Goal: Information Seeking & Learning: Learn about a topic

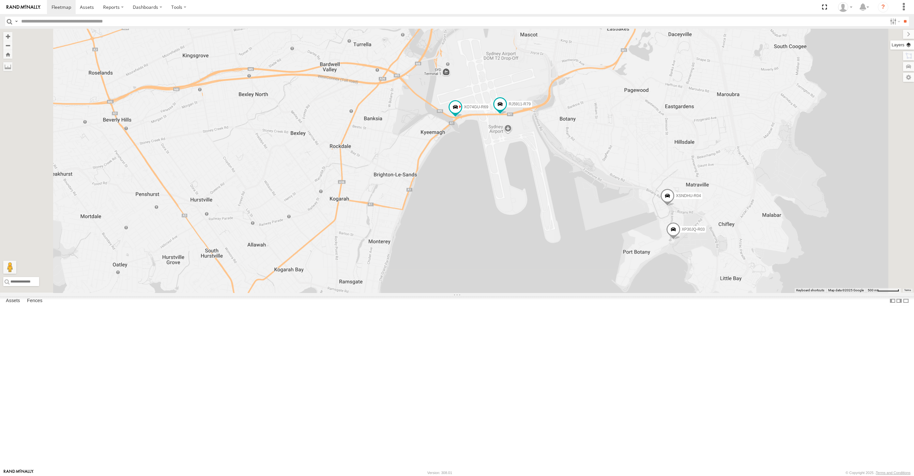
click at [912, 46] on label at bounding box center [902, 44] width 24 height 9
click at [0, 0] on span "Basemaps" at bounding box center [0, 0] width 0 height 0
click at [0, 0] on span "Satellite + Roadmap" at bounding box center [0, 0] width 0 height 0
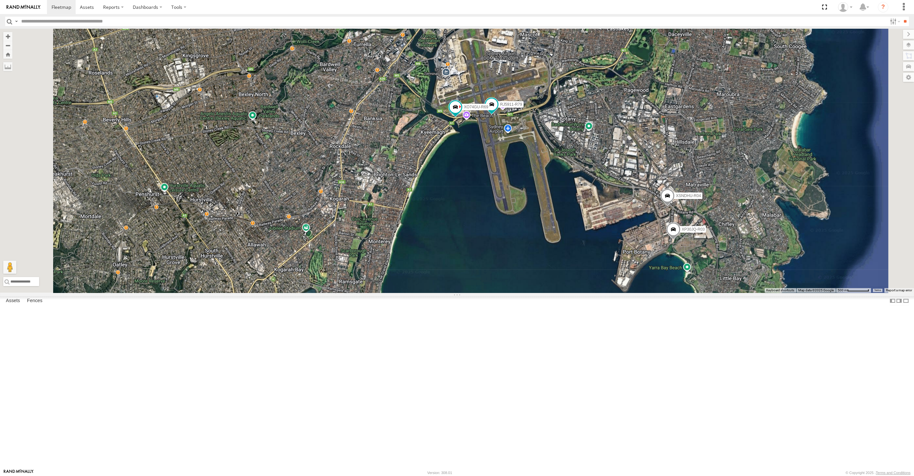
click at [0, 0] on span "Overlays" at bounding box center [0, 0] width 0 height 0
click at [0, 0] on span "Traffic" at bounding box center [0, 0] width 0 height 0
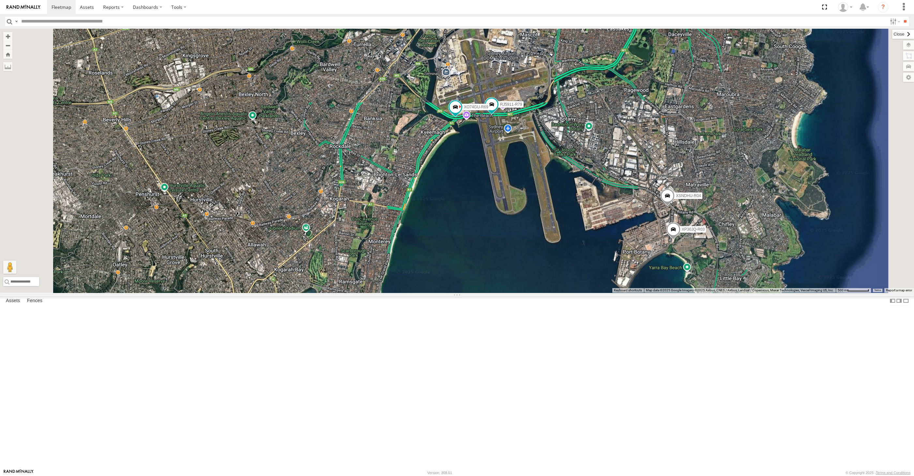
click at [892, 31] on label at bounding box center [903, 34] width 22 height 9
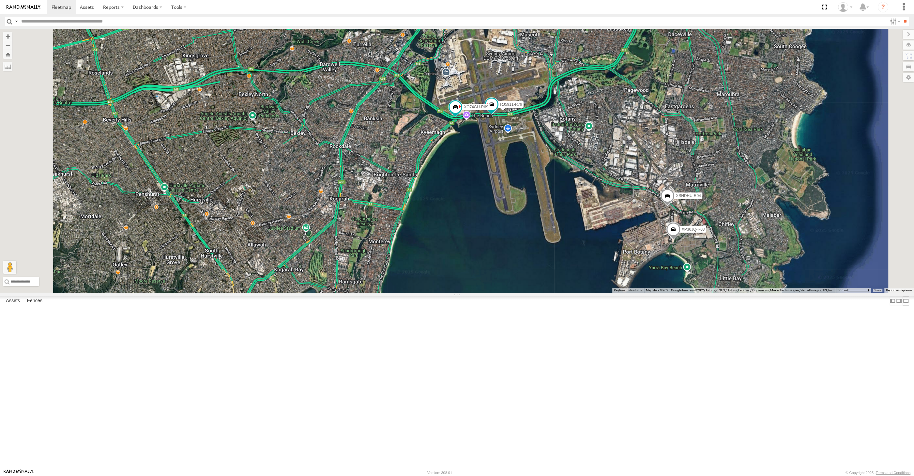
click at [903, 306] on label at bounding box center [906, 300] width 7 height 9
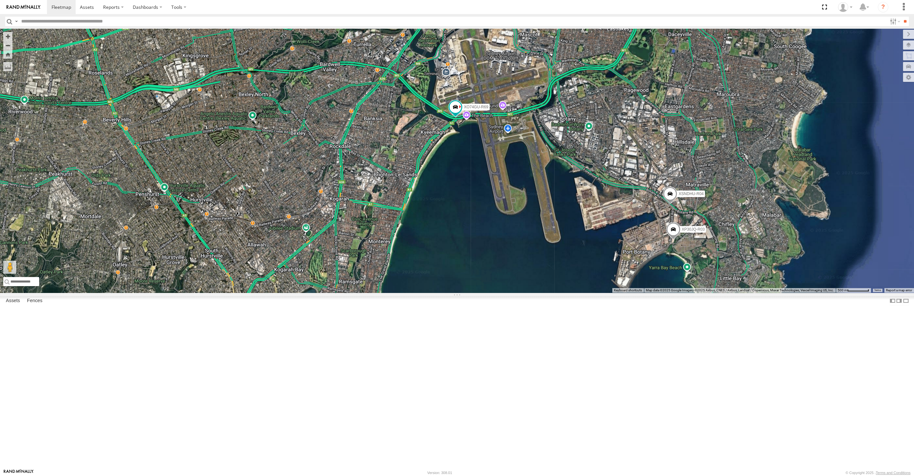
drag, startPoint x: 520, startPoint y: 343, endPoint x: 540, endPoint y: 331, distance: 22.8
click at [540, 293] on div "XP30JQ-R03 XSNDHU-R04 RJ5911-R79 XO74GU-R69" at bounding box center [457, 161] width 914 height 264
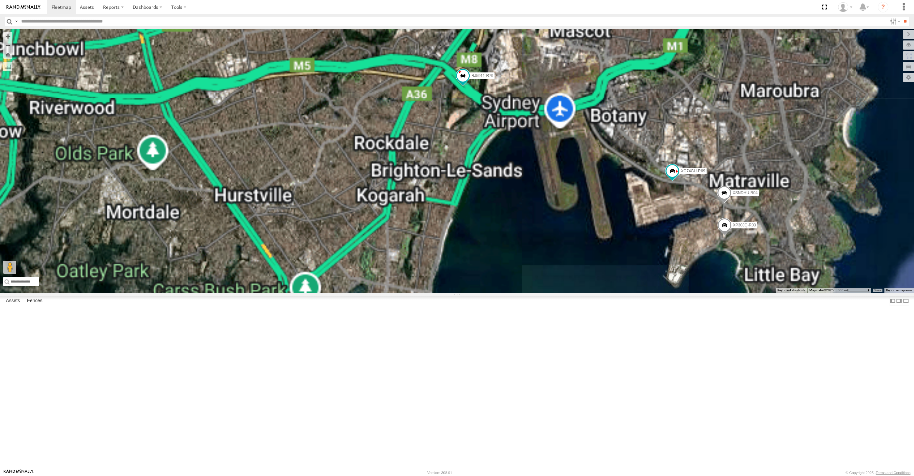
drag, startPoint x: 574, startPoint y: 336, endPoint x: 529, endPoint y: 326, distance: 46.8
click at [529, 293] on div "XP30JQ-R03 XSNDHU-R04 RJ5911-R79 XO74GU-R69" at bounding box center [457, 161] width 914 height 264
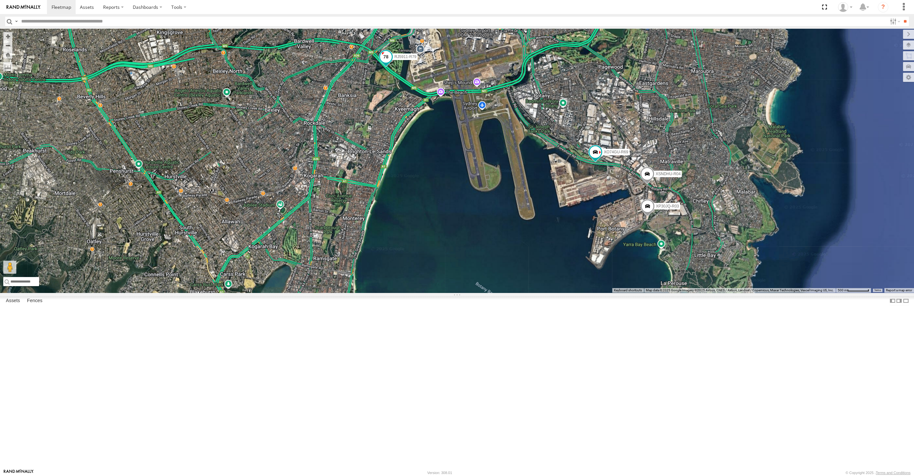
click at [390, 141] on div "← Move left → Move right ↑ Move up ↓ Move down + Zoom in - Zoom out Home Jump l…" at bounding box center [457, 161] width 914 height 264
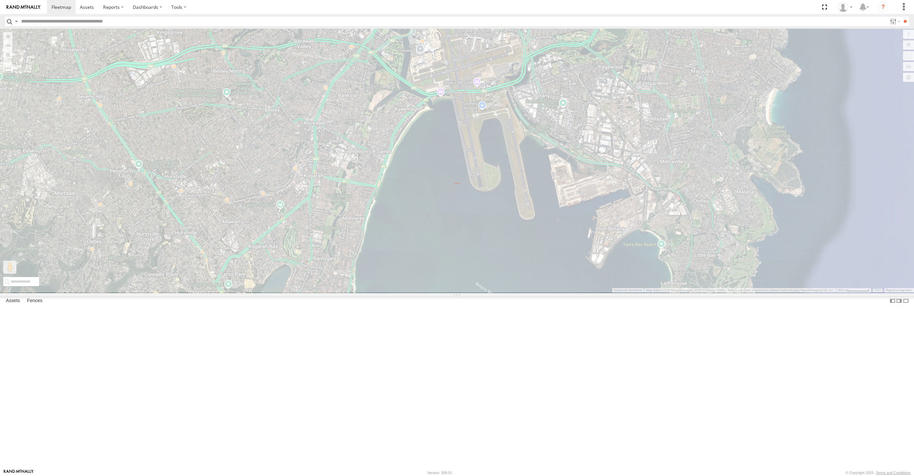
click at [471, 267] on div at bounding box center [457, 161] width 914 height 264
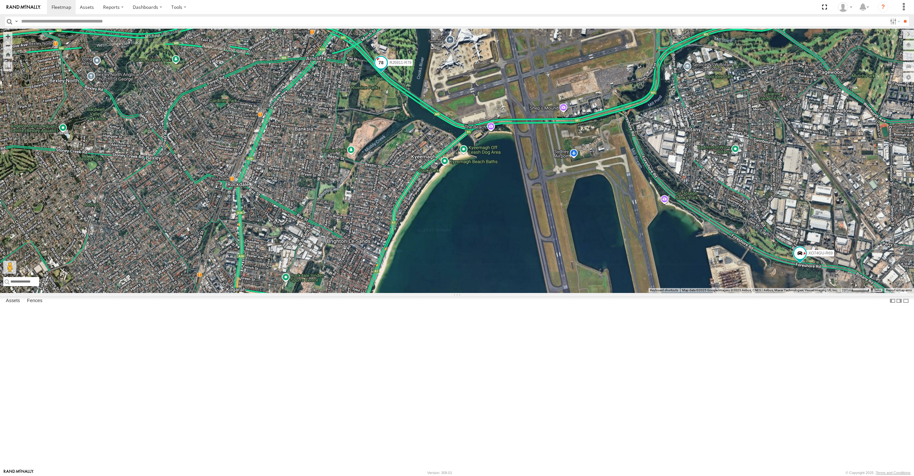
click at [381, 69] on span at bounding box center [381, 63] width 12 height 12
click at [382, 66] on label at bounding box center [383, 63] width 13 height 5
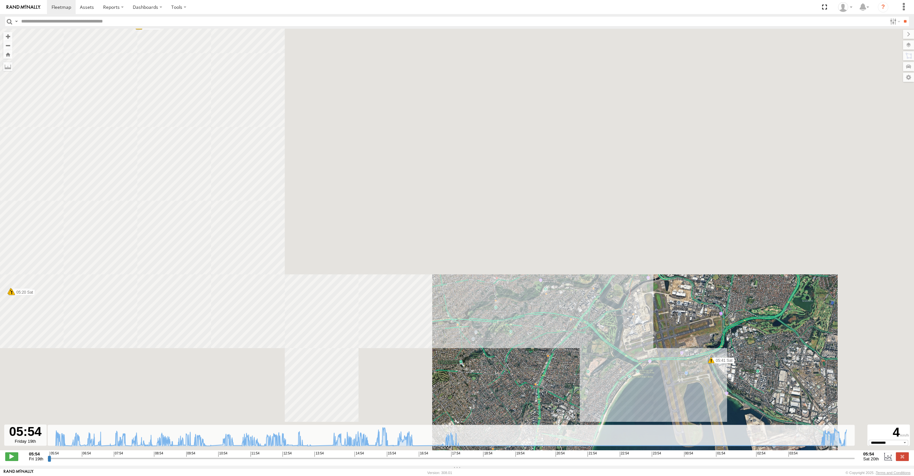
click at [795, 459] on input "range" at bounding box center [451, 458] width 807 height 6
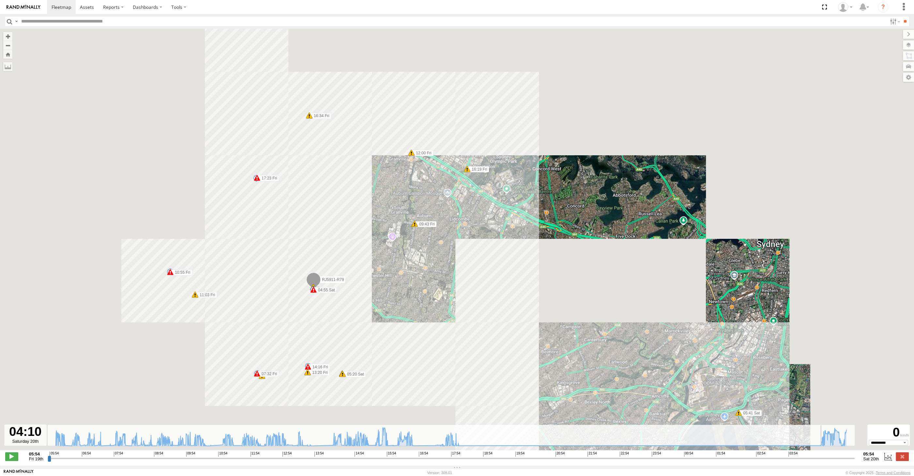
click at [803, 459] on input "range" at bounding box center [451, 458] width 807 height 6
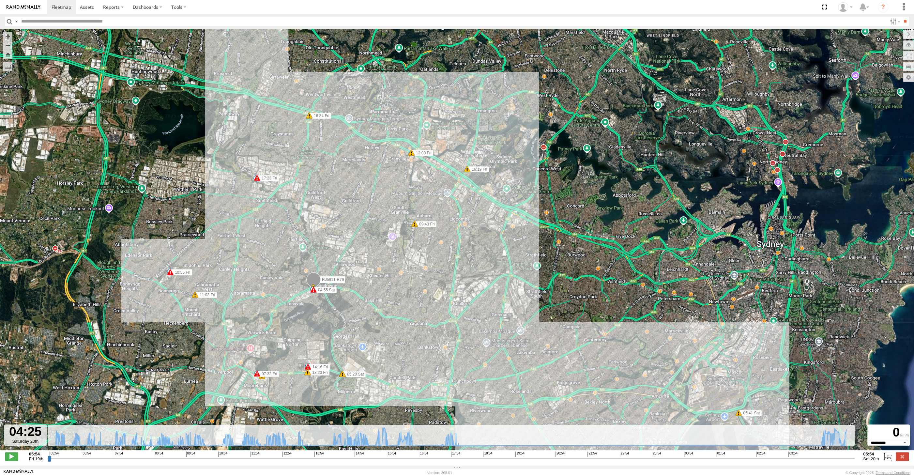
click at [814, 460] on input "range" at bounding box center [451, 458] width 807 height 6
click at [820, 458] on input "range" at bounding box center [451, 458] width 807 height 6
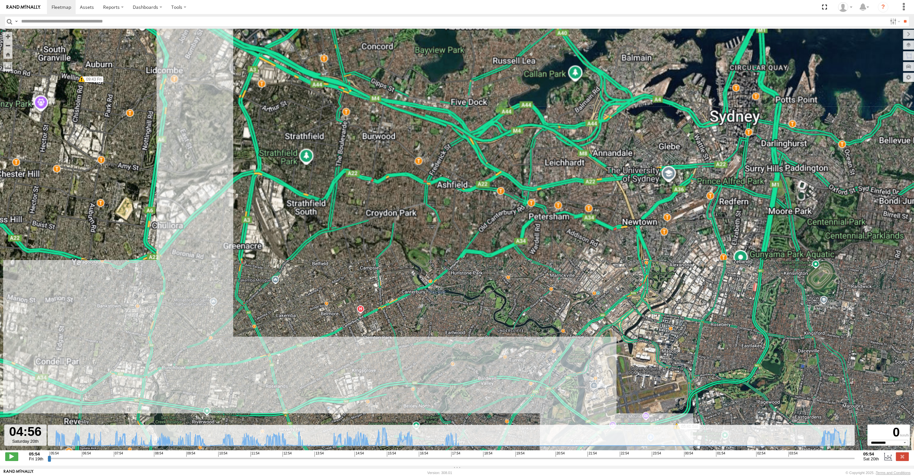
drag, startPoint x: 810, startPoint y: 381, endPoint x: 756, endPoint y: 292, distance: 104.2
click at [757, 295] on div "RJ5911-R79 07:20 Fri 07:20 Fri 07:21 Fri 07:32 Fri 09:43 Fri 10:47 Fri 10:47 Fr…" at bounding box center [457, 243] width 914 height 428
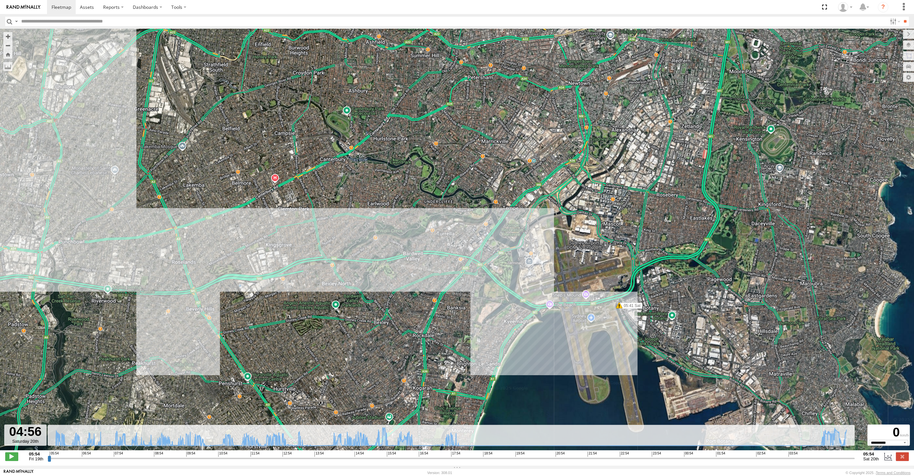
click at [832, 455] on input "range" at bounding box center [451, 458] width 807 height 6
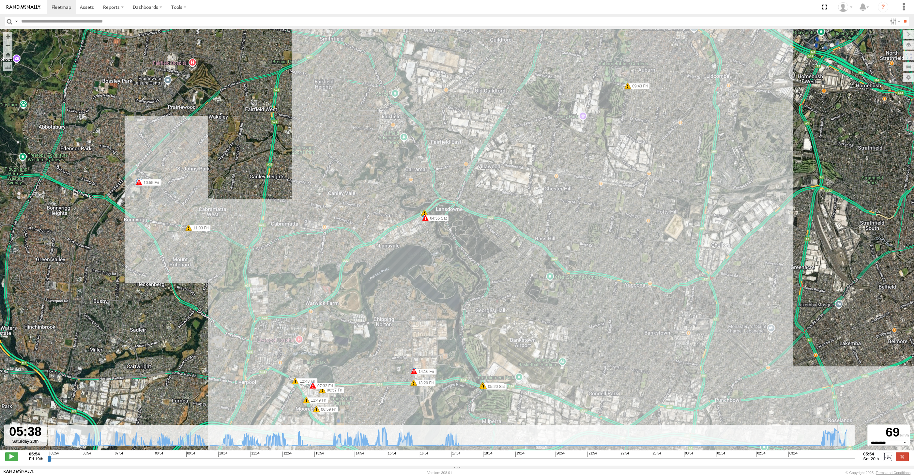
click at [844, 459] on input "range" at bounding box center [451, 458] width 807 height 6
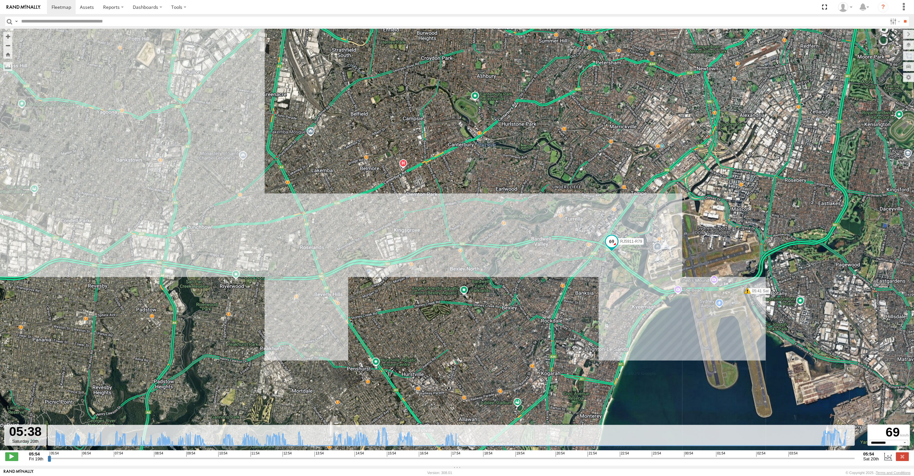
click at [849, 460] on input "range" at bounding box center [451, 458] width 807 height 6
drag, startPoint x: 847, startPoint y: 460, endPoint x: 854, endPoint y: 459, distance: 7.6
click at [854, 459] on input "range" at bounding box center [451, 458] width 807 height 6
click at [905, 456] on label at bounding box center [902, 456] width 13 height 8
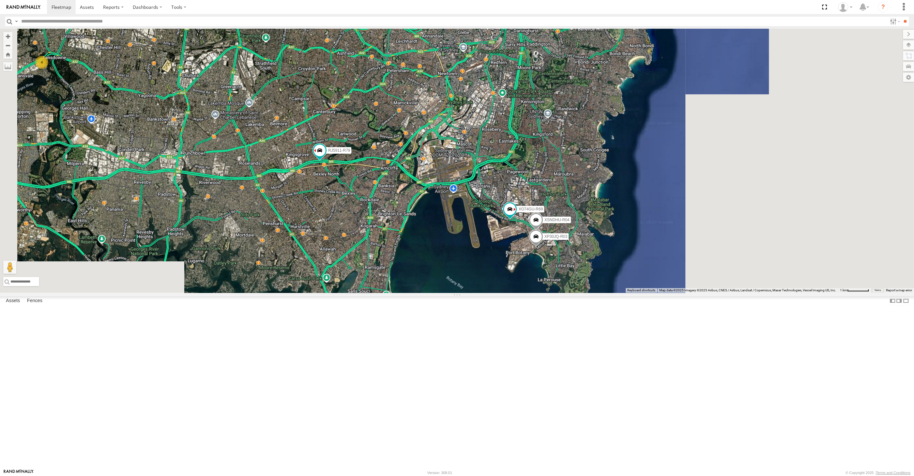
drag, startPoint x: 388, startPoint y: 309, endPoint x: 417, endPoint y: 310, distance: 28.7
click at [417, 293] on div "XP30JQ-R03 XSNDHU-R04 RJ5911-R79 XO74GU-R69 4" at bounding box center [457, 161] width 914 height 264
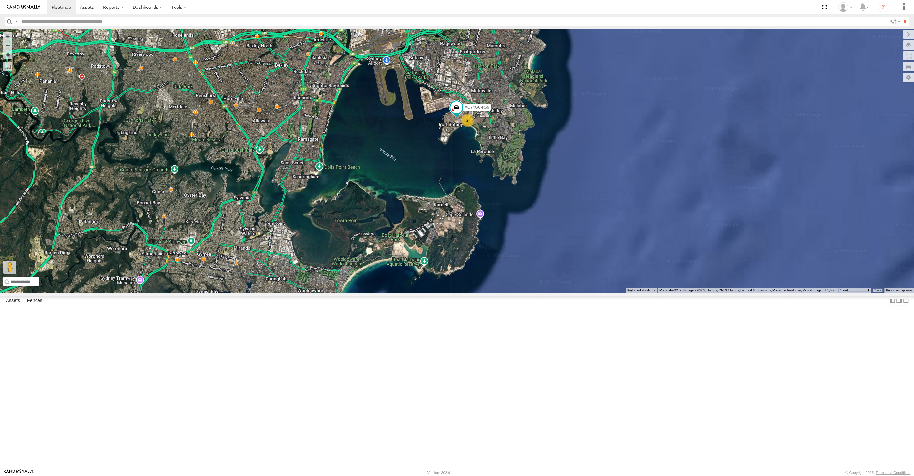
drag, startPoint x: 472, startPoint y: 267, endPoint x: 473, endPoint y: 271, distance: 4.4
click at [473, 271] on div "RJ5911-R79 XO74GU-R69 2" at bounding box center [457, 161] width 914 height 264
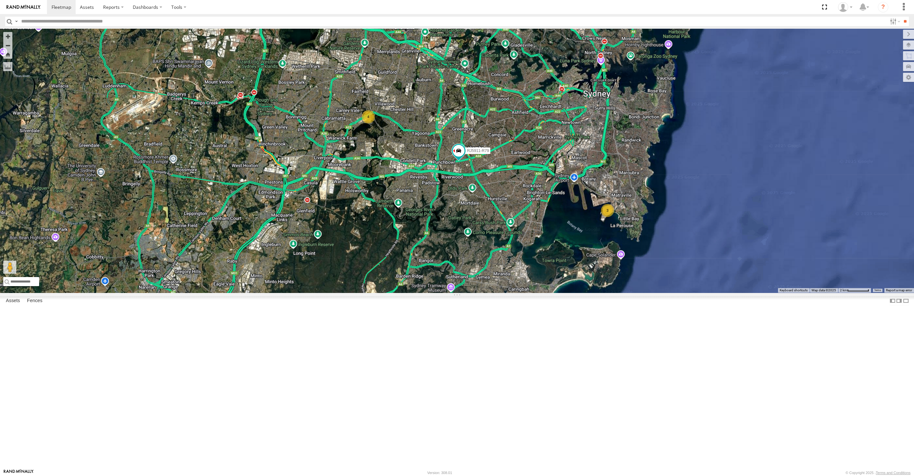
drag, startPoint x: 403, startPoint y: 310, endPoint x: 596, endPoint y: 329, distance: 193.7
click at [596, 293] on div "RJ5911-R79 3 4" at bounding box center [457, 161] width 914 height 264
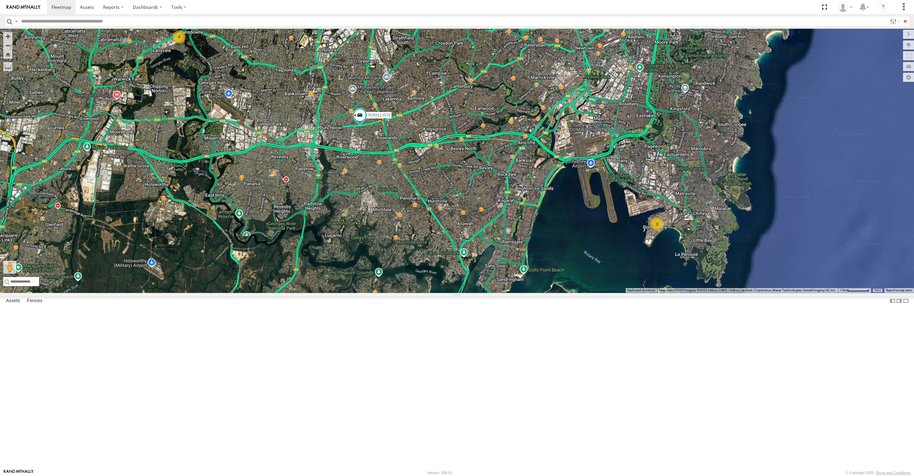
drag, startPoint x: 596, startPoint y: 329, endPoint x: 635, endPoint y: 375, distance: 60.6
click at [635, 293] on div "RJ5911-R79 3 4" at bounding box center [457, 161] width 914 height 264
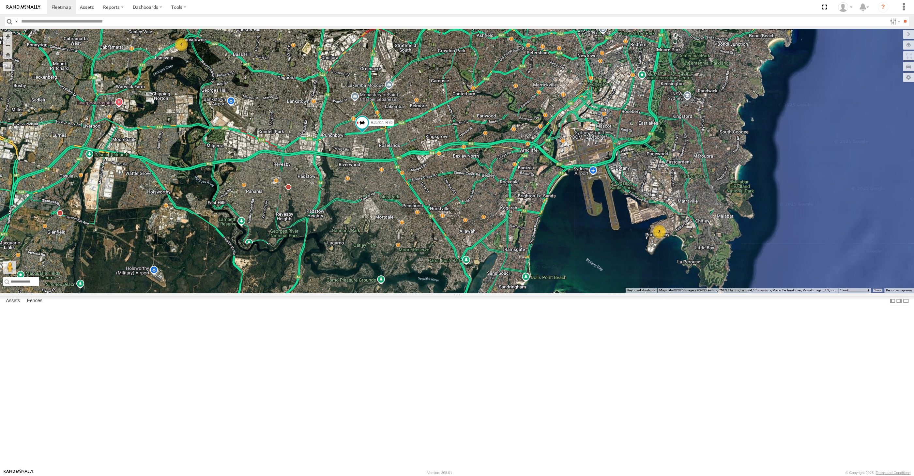
drag, startPoint x: 635, startPoint y: 375, endPoint x: 638, endPoint y: 384, distance: 9.6
click at [638, 293] on div "RJ5911-R79 3 4" at bounding box center [457, 161] width 914 height 264
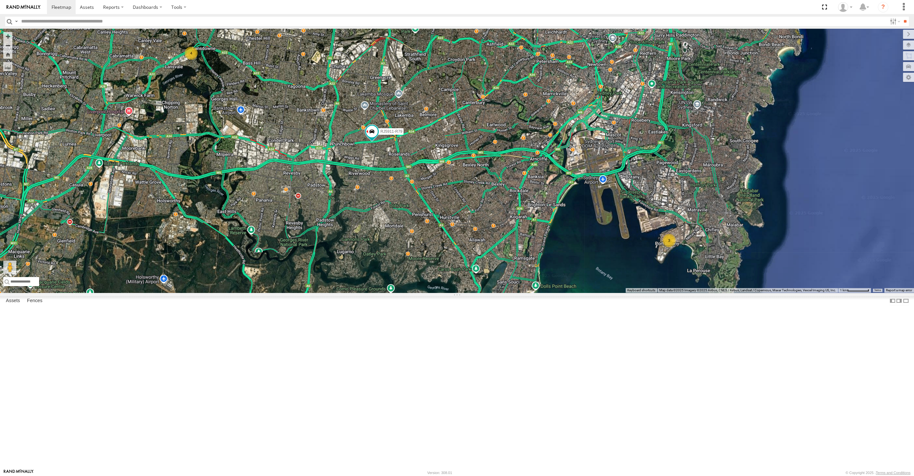
drag, startPoint x: 640, startPoint y: 384, endPoint x: 651, endPoint y: 393, distance: 14.9
click at [651, 293] on div "RJ5911-R79 3 4" at bounding box center [457, 161] width 914 height 264
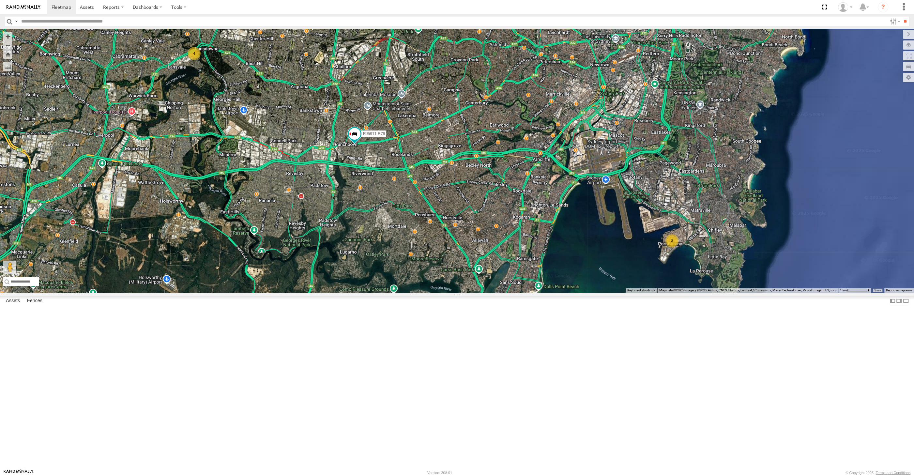
click at [352, 293] on div "RJ5911-R79 3 4" at bounding box center [457, 161] width 914 height 264
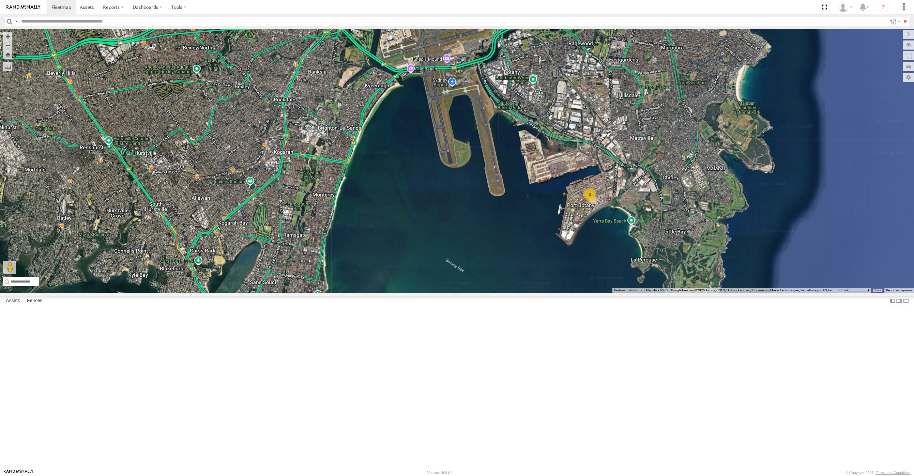
drag, startPoint x: 547, startPoint y: 340, endPoint x: 580, endPoint y: 339, distance: 33.0
click at [580, 293] on div "3" at bounding box center [457, 161] width 914 height 264
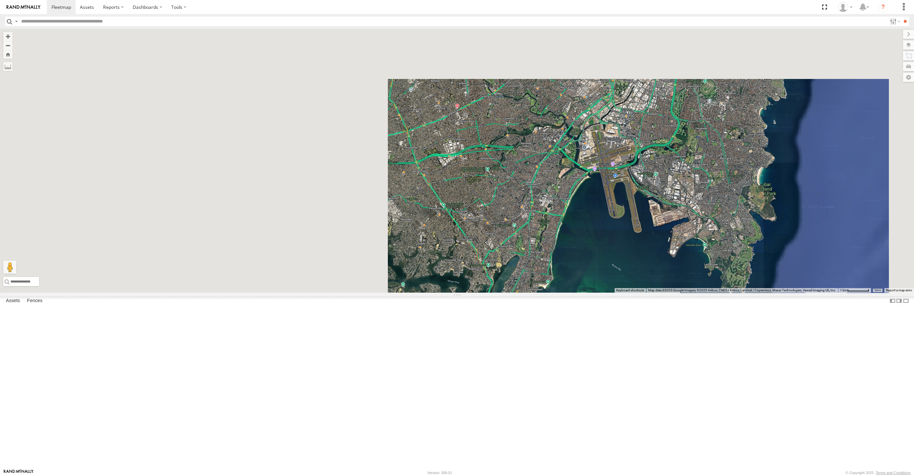
drag, startPoint x: 535, startPoint y: 339, endPoint x: 543, endPoint y: 341, distance: 8.3
click at [543, 293] on div at bounding box center [457, 161] width 914 height 264
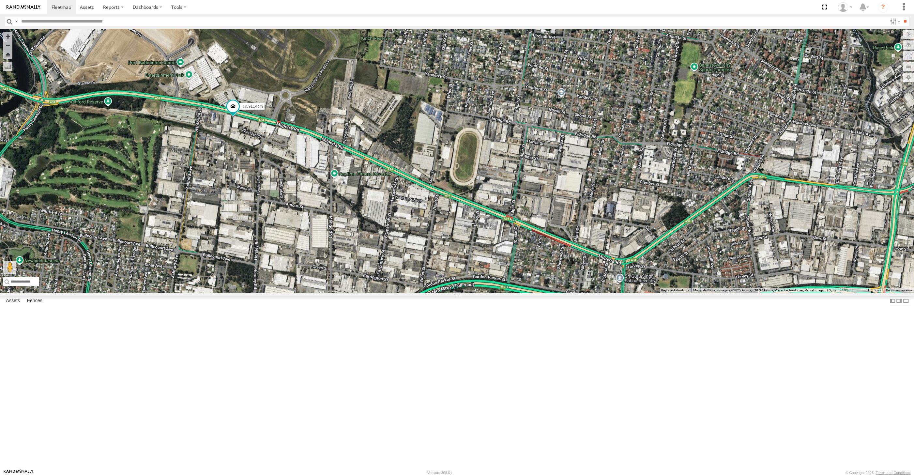
click at [241, 231] on div "RJ5911-R79" at bounding box center [457, 161] width 914 height 264
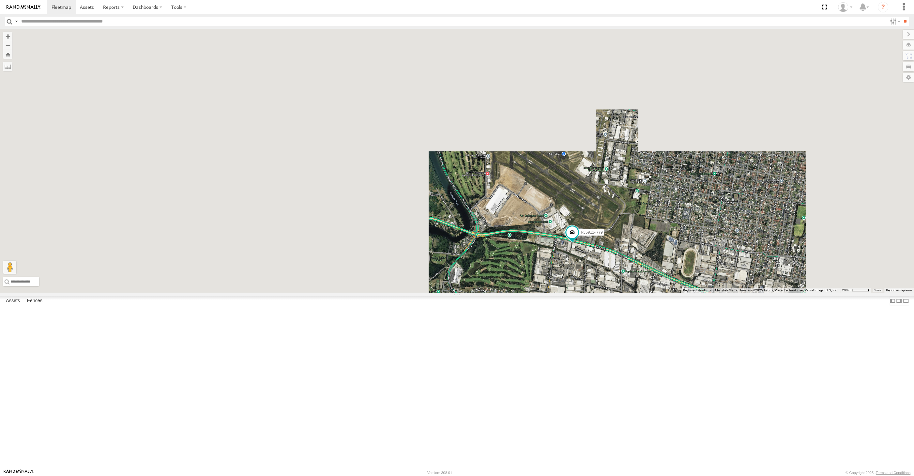
click at [673, 293] on div "RJ5911-R79" at bounding box center [457, 161] width 914 height 264
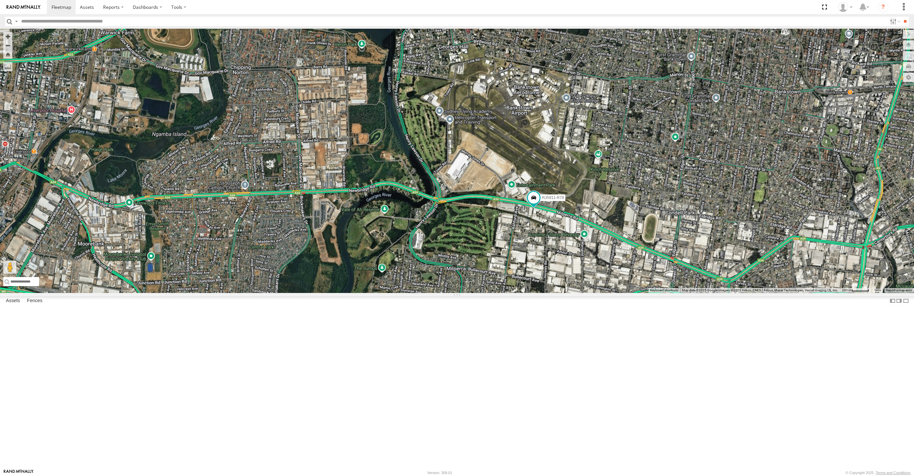
drag, startPoint x: 418, startPoint y: 335, endPoint x: 414, endPoint y: 319, distance: 16.1
click at [414, 293] on div "RJ5911-R79" at bounding box center [457, 161] width 914 height 264
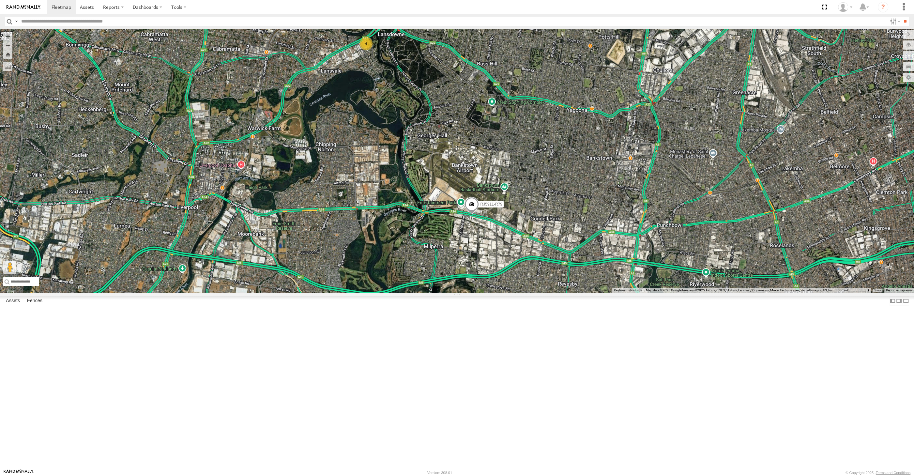
drag, startPoint x: 611, startPoint y: 391, endPoint x: 592, endPoint y: 381, distance: 21.3
click at [593, 293] on div "4 RJ5911-R79" at bounding box center [457, 161] width 914 height 264
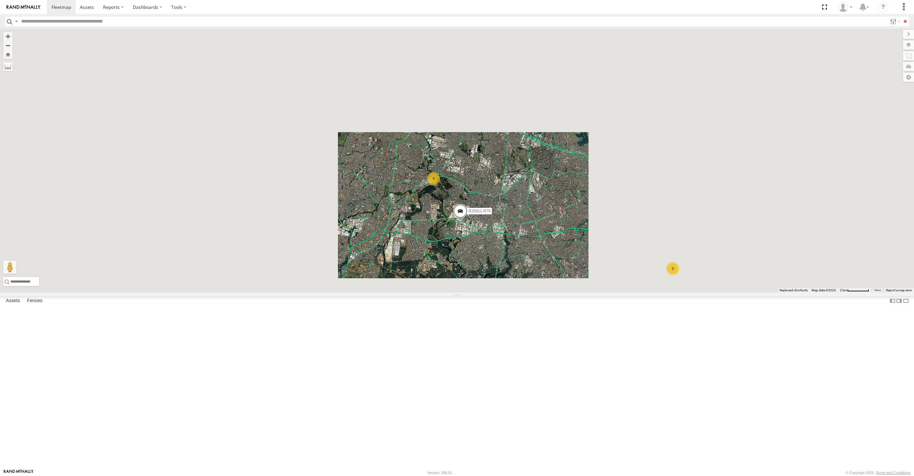
drag, startPoint x: 675, startPoint y: 403, endPoint x: 566, endPoint y: 349, distance: 121.8
click at [568, 293] on div "RJ5911-R79 3 4" at bounding box center [457, 161] width 914 height 264
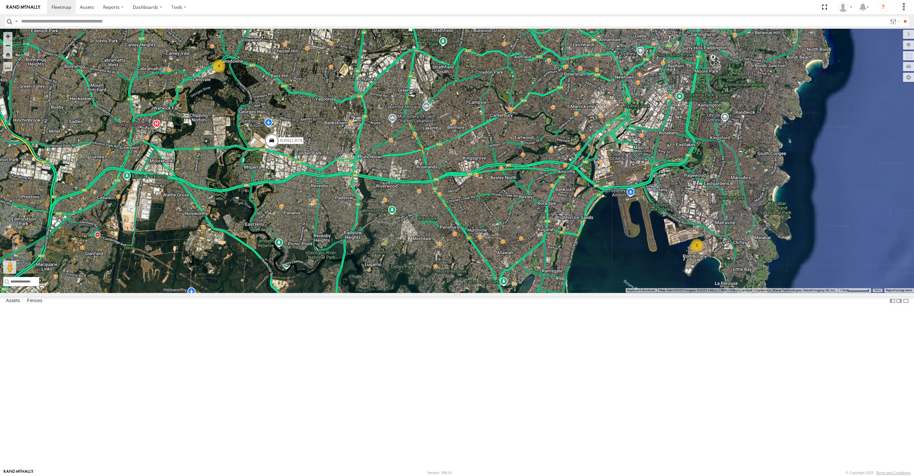
drag, startPoint x: 651, startPoint y: 375, endPoint x: 626, endPoint y: 385, distance: 27.6
click at [626, 293] on div "RJ5911-R79 3 4" at bounding box center [457, 161] width 914 height 264
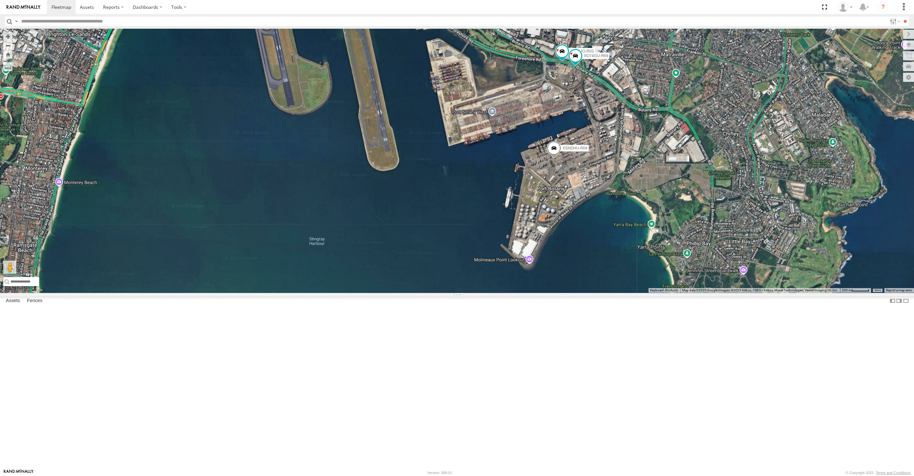
click at [555, 159] on span at bounding box center [554, 150] width 14 height 18
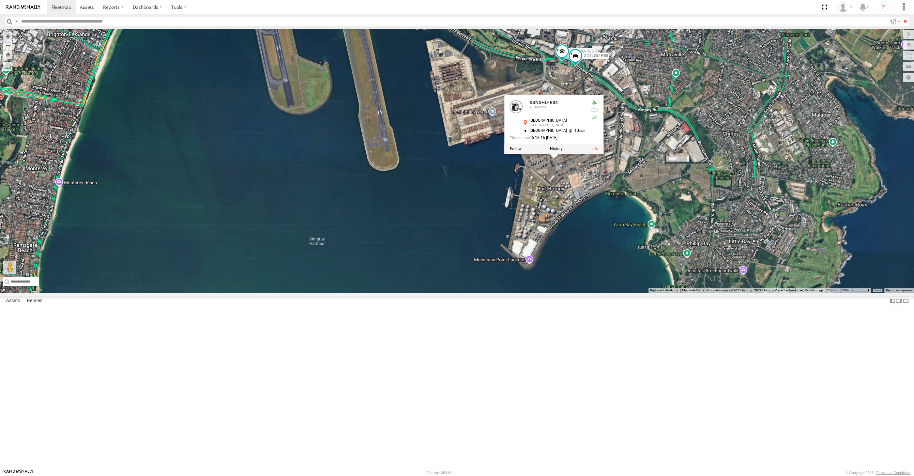
click at [561, 264] on div "XP30JQ-R03 XSNDHU-R04 XO74GU-R69 XSNDHU-R04 All Assets [GEOGRAPHIC_DATA] -33.97…" at bounding box center [457, 161] width 914 height 264
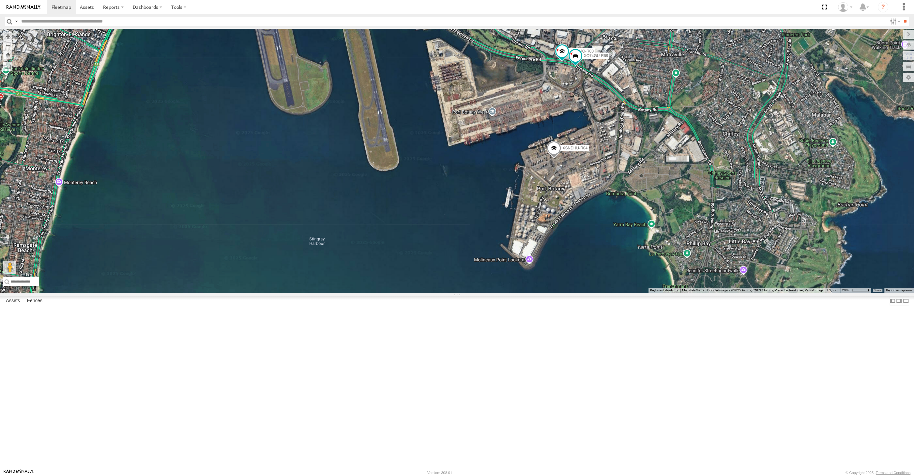
click at [552, 159] on span at bounding box center [554, 150] width 14 height 18
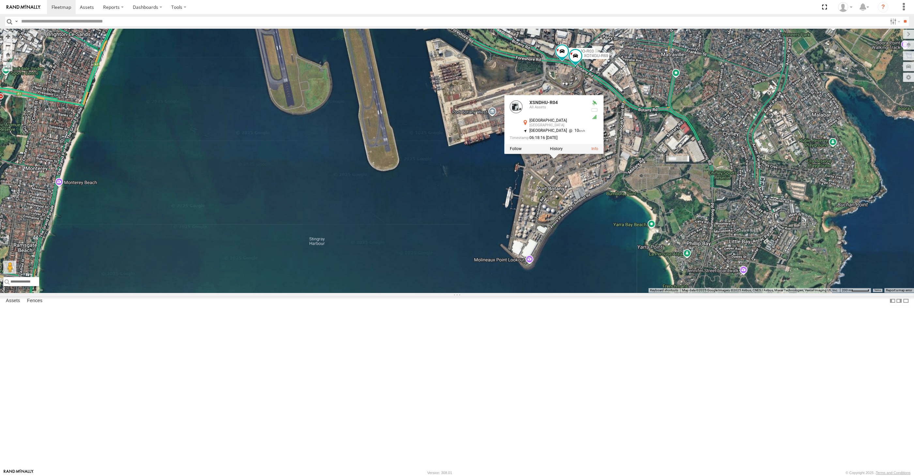
click at [628, 293] on div "XP30JQ-R03 XSNDHU-R04 XO74GU-R69 XSNDHU-R04 All Assets [GEOGRAPHIC_DATA] -33.97…" at bounding box center [457, 161] width 914 height 264
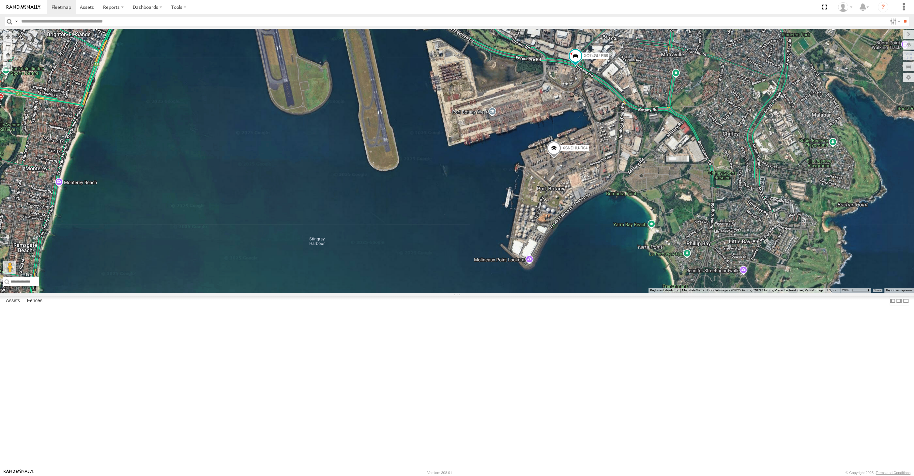
click at [635, 271] on div "XP30JQ-R03 XSNDHU-R04 XO74GU-R69" at bounding box center [457, 161] width 914 height 264
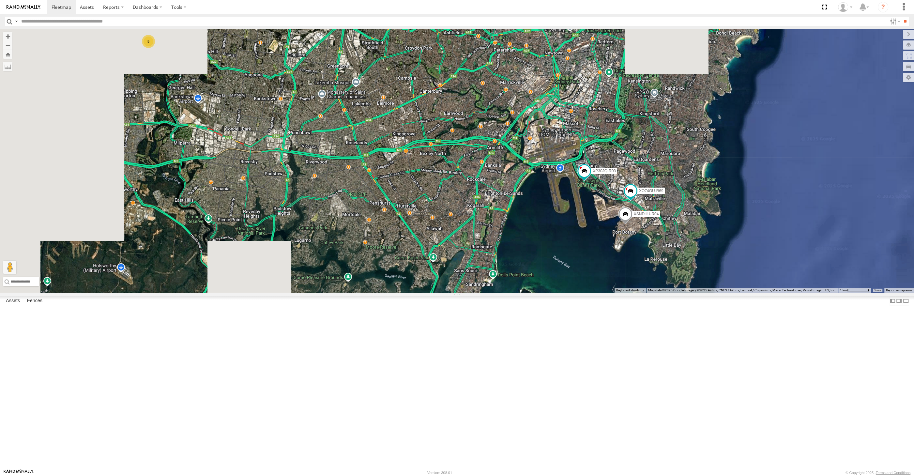
click at [558, 293] on div "XP30JQ-R03 XSNDHU-R04 XO74GU-R69 5" at bounding box center [457, 161] width 914 height 264
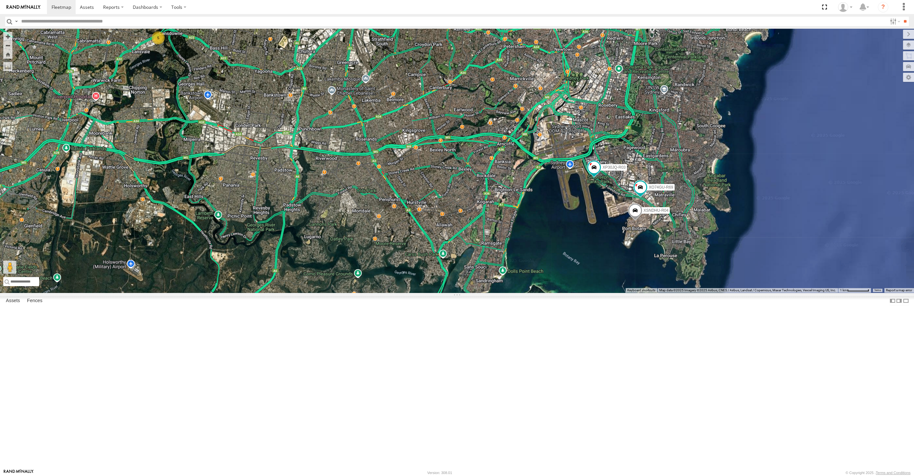
click at [663, 293] on div "XP30JQ-R03 XSNDHU-R04 XO74GU-R69 5" at bounding box center [457, 161] width 914 height 264
click at [597, 293] on div "XP30JQ-R03 XSNDHU-R04 XO74GU-R69 5" at bounding box center [457, 161] width 914 height 264
click at [525, 293] on div "XP30JQ-R03 XSNDHU-R04 XO74GU-R69 5" at bounding box center [457, 161] width 914 height 264
click at [504, 293] on div "XP30JQ-R03 XSNDHU-R04 XO74GU-R69 5" at bounding box center [457, 161] width 914 height 264
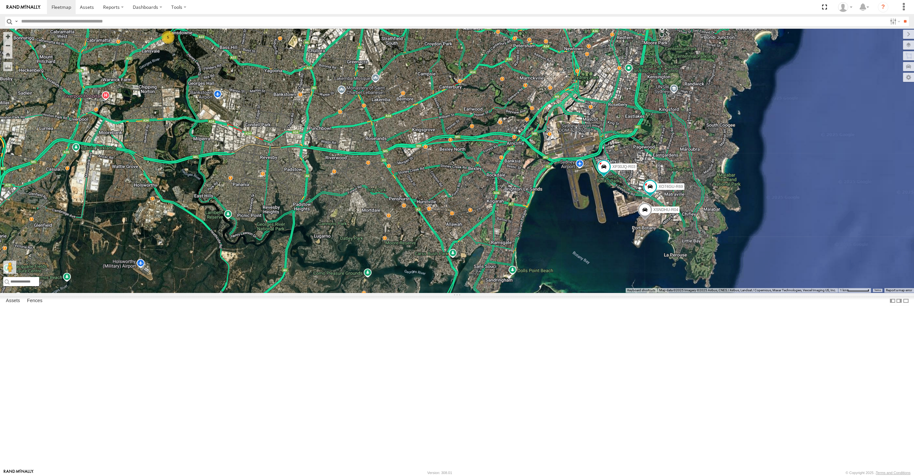
click at [491, 293] on div "XP30JQ-R03 XSNDHU-R04 XO74GU-R69 5" at bounding box center [457, 161] width 914 height 264
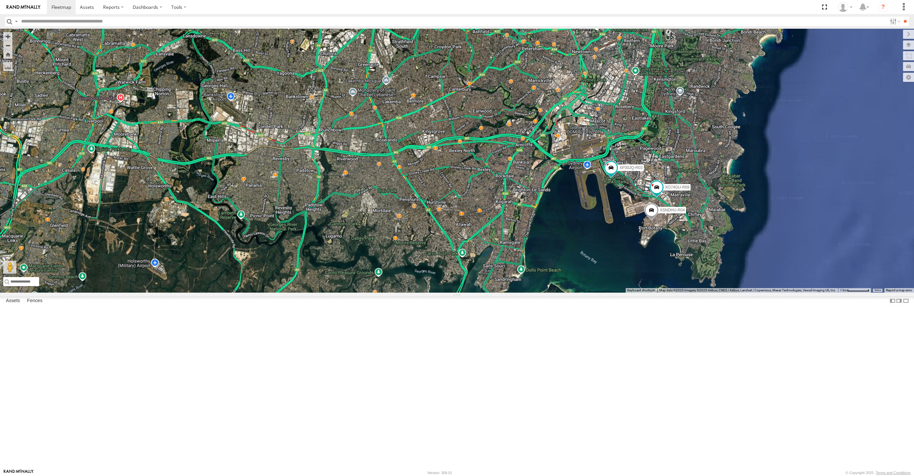
click at [494, 293] on div "XP30JQ-R03 XSNDHU-R04 XO74GU-R69" at bounding box center [457, 161] width 914 height 264
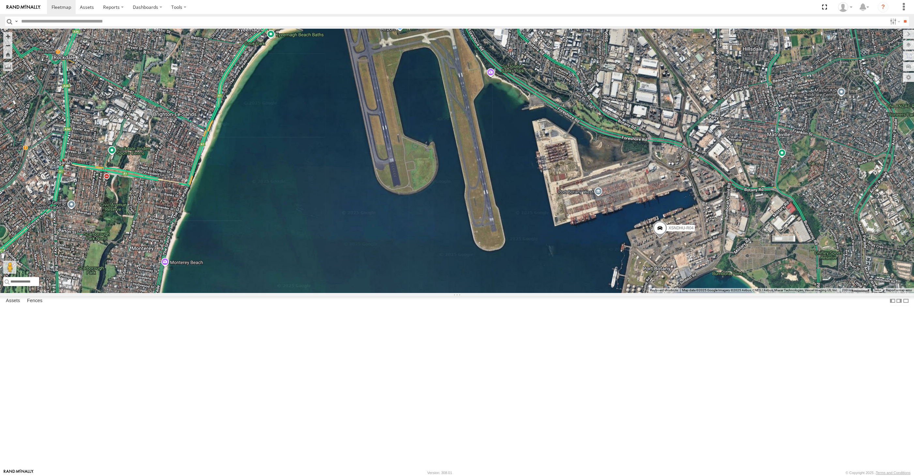
click at [661, 238] on span at bounding box center [660, 230] width 14 height 18
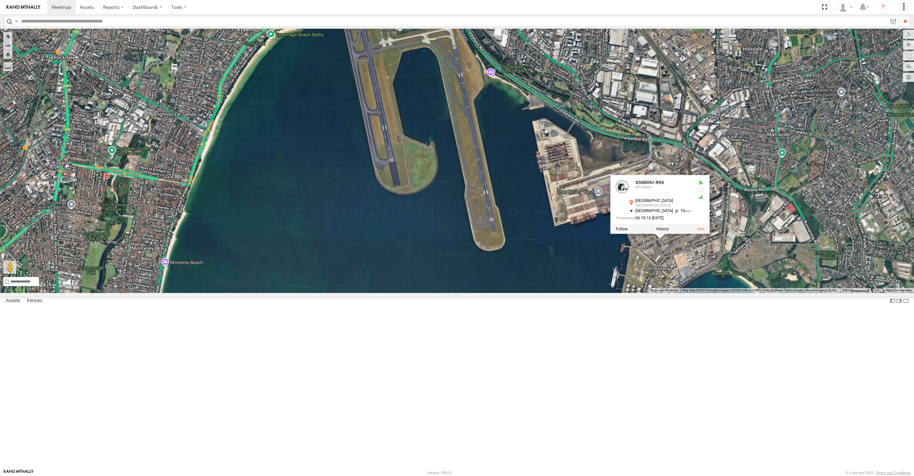
click at [674, 293] on div "XSNDHU-R04 2 XSNDHU-R04 All Assets [GEOGRAPHIC_DATA] -33.97266 , 151.21592 [GEO…" at bounding box center [457, 161] width 914 height 264
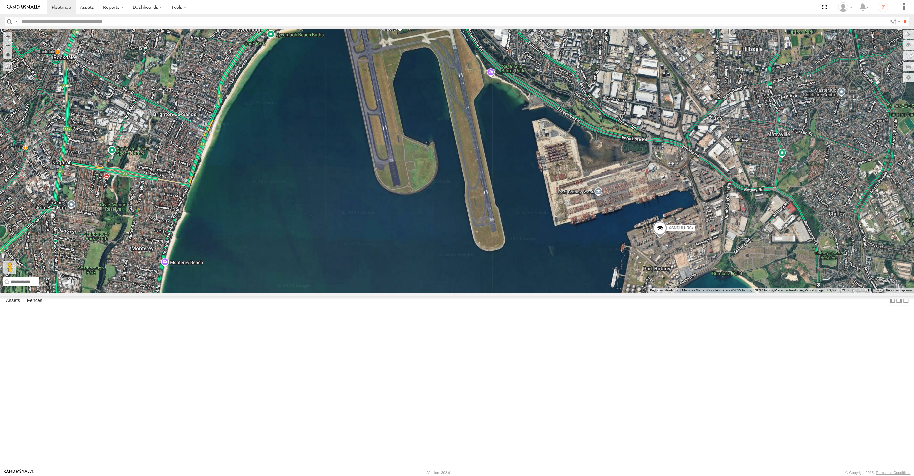
drag, startPoint x: 475, startPoint y: 374, endPoint x: 496, endPoint y: 374, distance: 21.2
click at [496, 293] on div "XSNDHU-R04 2" at bounding box center [457, 161] width 914 height 264
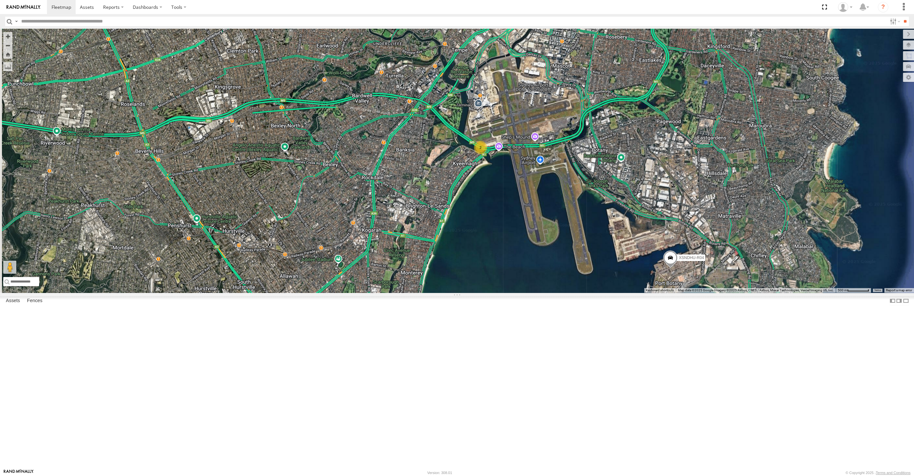
drag, startPoint x: 458, startPoint y: 377, endPoint x: 572, endPoint y: 375, distance: 114.2
click at [541, 293] on div "XSNDHU-R04 2" at bounding box center [457, 161] width 914 height 264
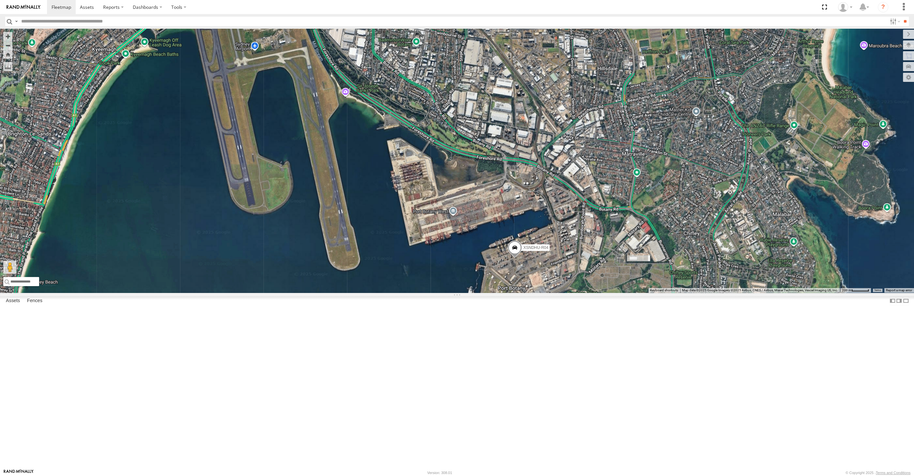
drag, startPoint x: 710, startPoint y: 409, endPoint x: 744, endPoint y: 404, distance: 34.6
click at [741, 293] on div "XSNDHU-R04 RJ5911-R79 2" at bounding box center [457, 161] width 914 height 264
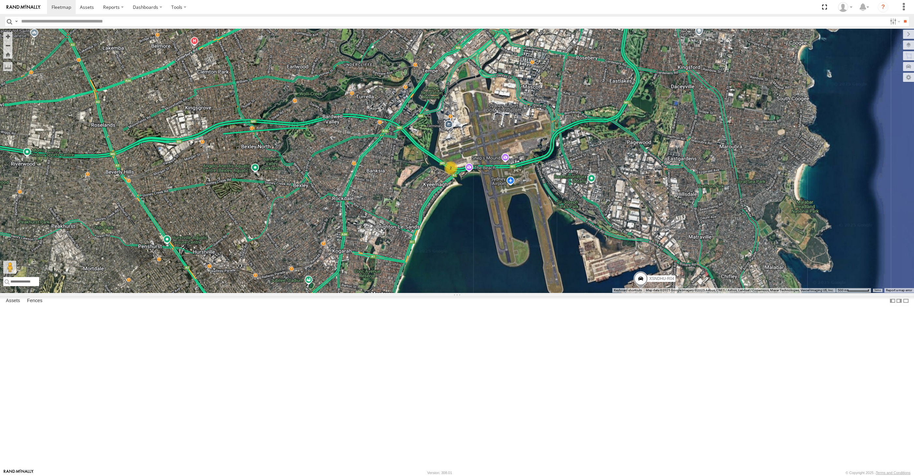
drag, startPoint x: 534, startPoint y: 415, endPoint x: 538, endPoint y: 413, distance: 4.1
click at [538, 293] on div "XSNDHU-R04 RJ5911-R79 2" at bounding box center [457, 161] width 914 height 264
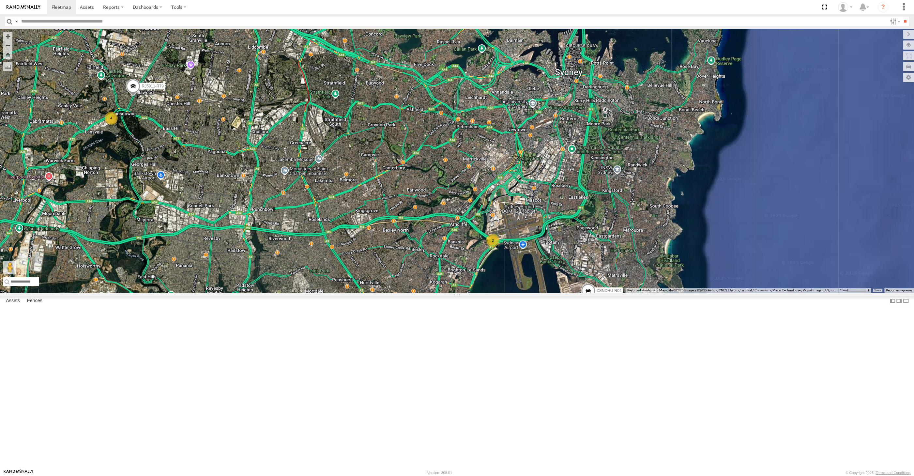
drag, startPoint x: 472, startPoint y: 384, endPoint x: 512, endPoint y: 374, distance: 41.6
click at [512, 293] on div "XSNDHU-R04 RJ5911-R79 2 4" at bounding box center [457, 161] width 914 height 264
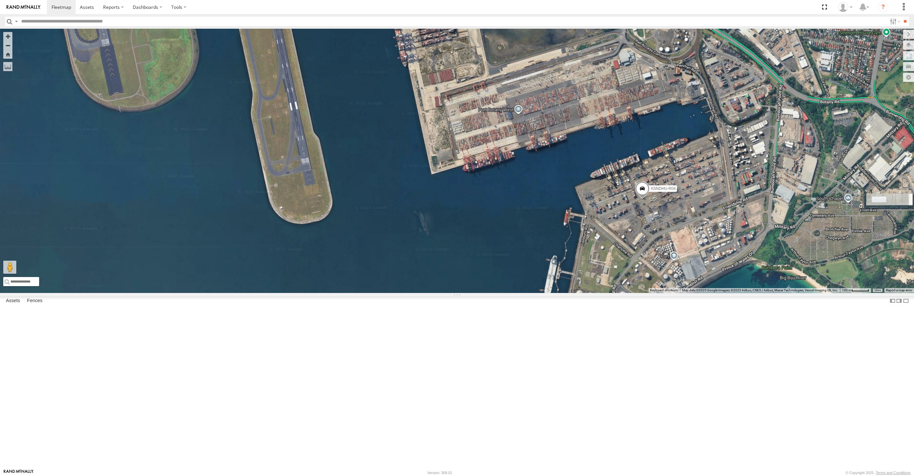
click at [642, 199] on span at bounding box center [642, 190] width 14 height 18
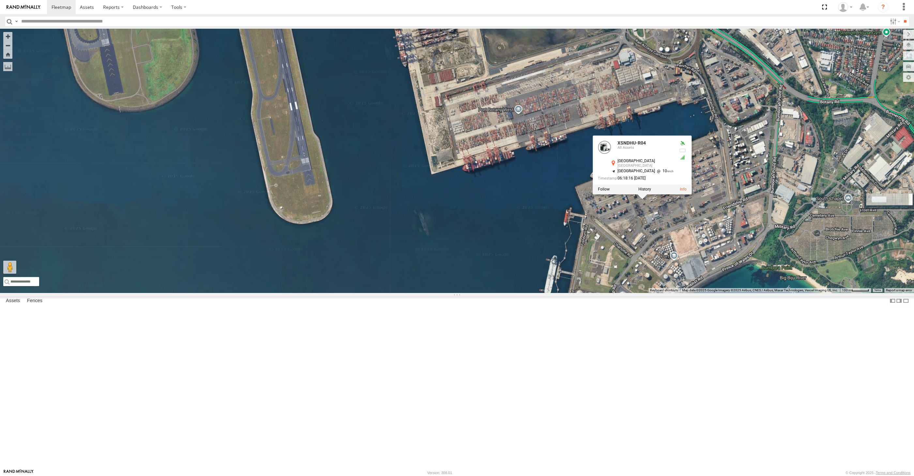
click at [669, 293] on div "XSNDHU-R04 RJ5911-R79 XSNDHU-R04 All Assets [GEOGRAPHIC_DATA] -33.97266 , 151.2…" at bounding box center [457, 161] width 914 height 264
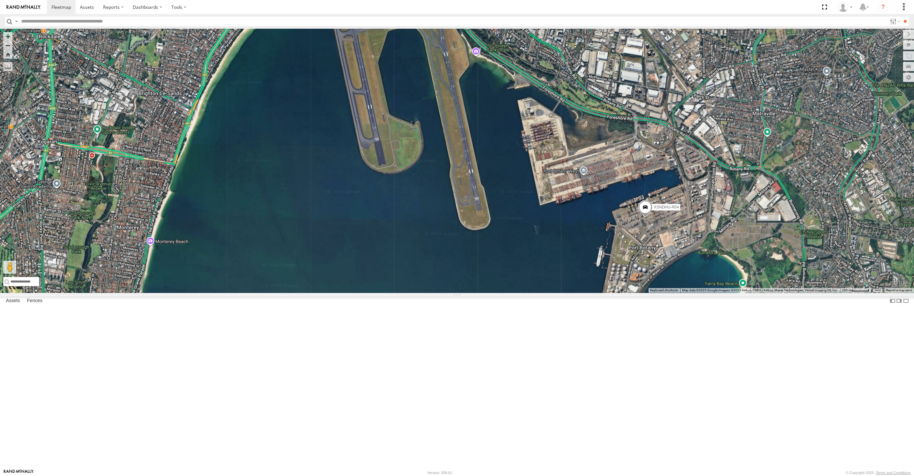
click at [645, 218] on span at bounding box center [645, 209] width 14 height 18
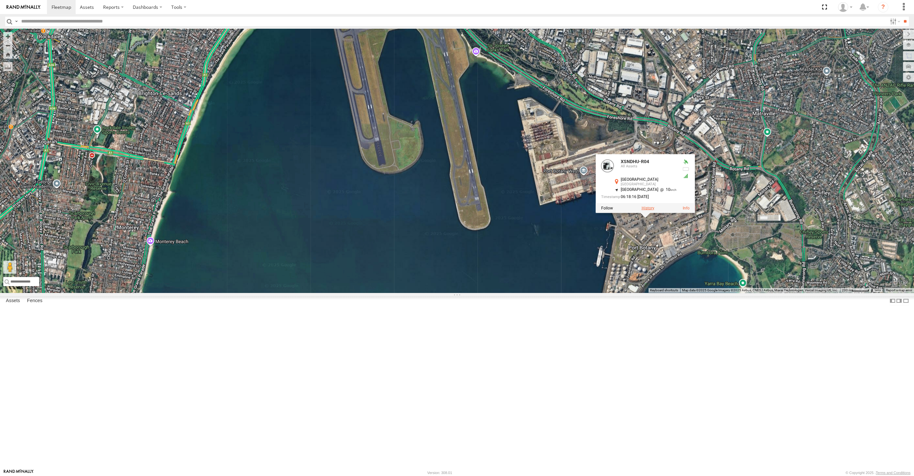
click at [650, 210] on label at bounding box center [647, 208] width 13 height 5
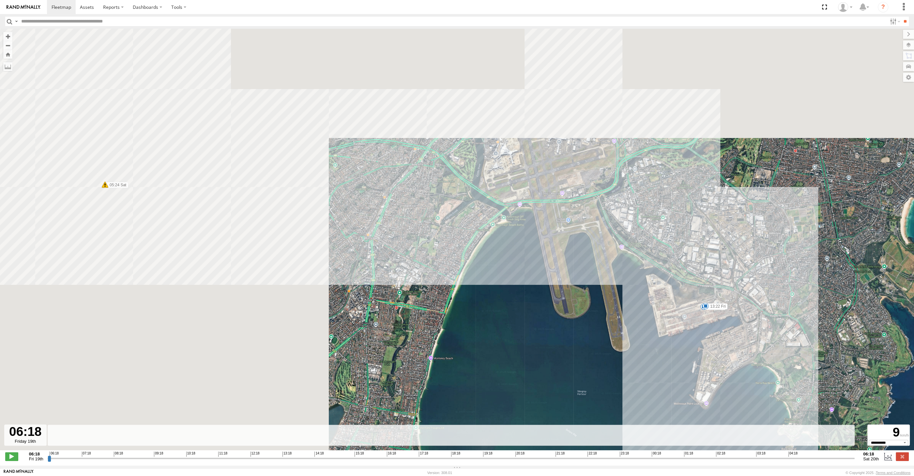
click at [803, 457] on input "range" at bounding box center [451, 458] width 807 height 6
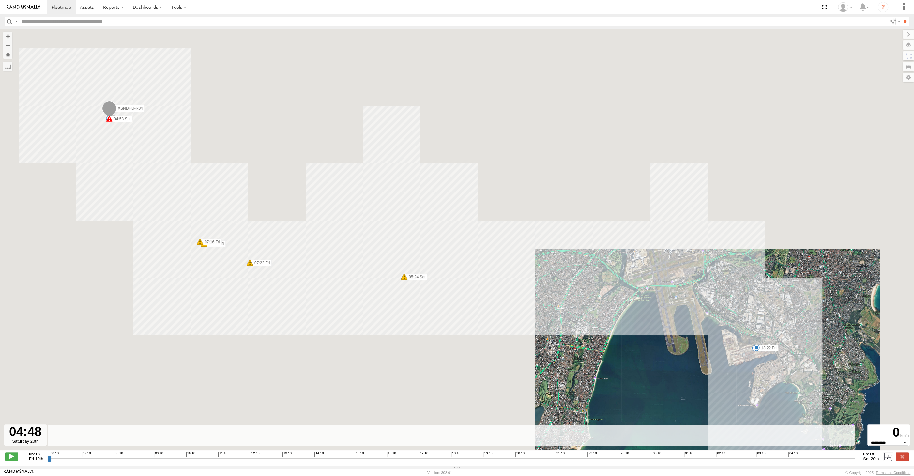
click at [806, 458] on input "range" at bounding box center [451, 458] width 807 height 6
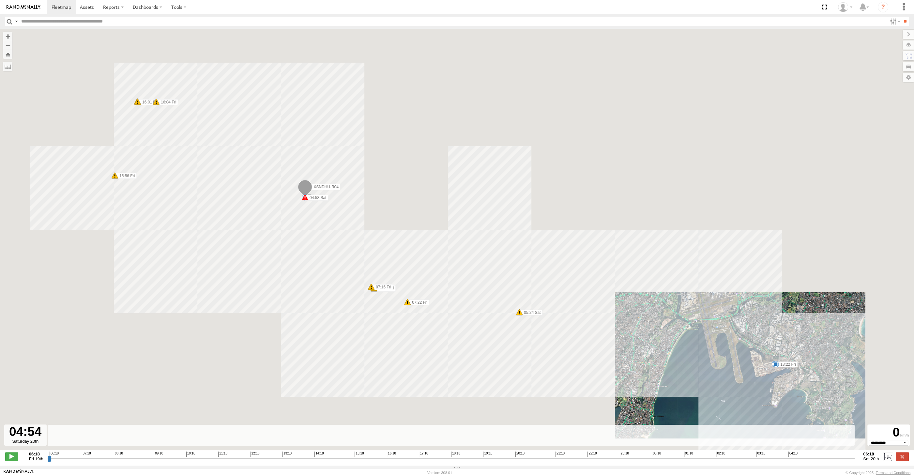
click at [815, 458] on input "range" at bounding box center [451, 458] width 807 height 6
click at [823, 458] on input "range" at bounding box center [451, 458] width 807 height 6
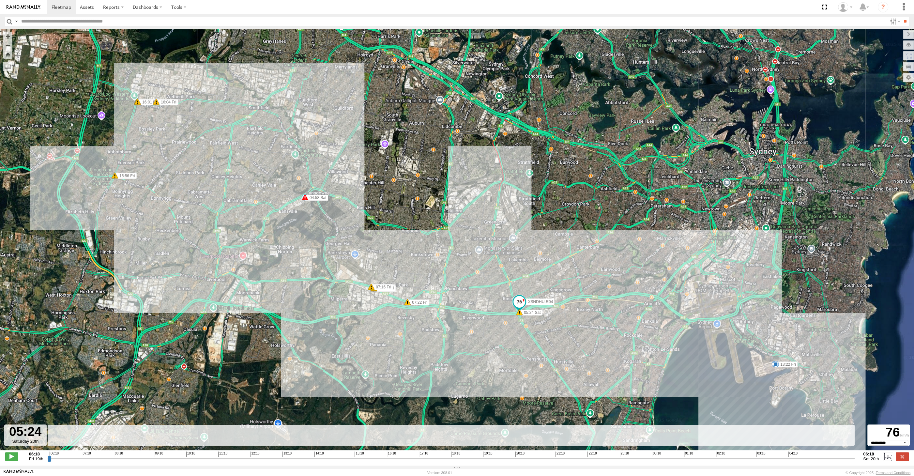
click at [832, 458] on input "range" at bounding box center [451, 458] width 807 height 6
click at [838, 459] on input "range" at bounding box center [451, 458] width 807 height 6
click at [841, 460] on input "range" at bounding box center [451, 458] width 807 height 6
click at [845, 458] on input "range" at bounding box center [451, 458] width 807 height 6
click at [807, 397] on div "XSNDHU-R04 06:26 Fri 06:29 Fri 07:16 Fri 07:22 Fri 08:40 Fri 13:22 Fri 15:56 Fr…" at bounding box center [457, 243] width 914 height 428
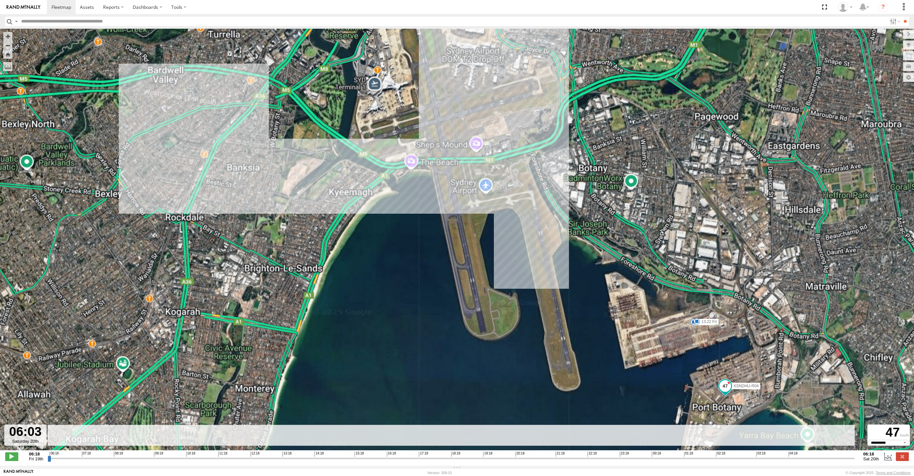
drag, startPoint x: 796, startPoint y: 385, endPoint x: 774, endPoint y: 359, distance: 33.6
click at [778, 363] on div "XSNDHU-R04 06:26 Fri 06:29 Fri 07:16 Fri 07:22 Fri 08:40 Fri 13:22 Fri 15:56 Fr…" at bounding box center [457, 243] width 914 height 428
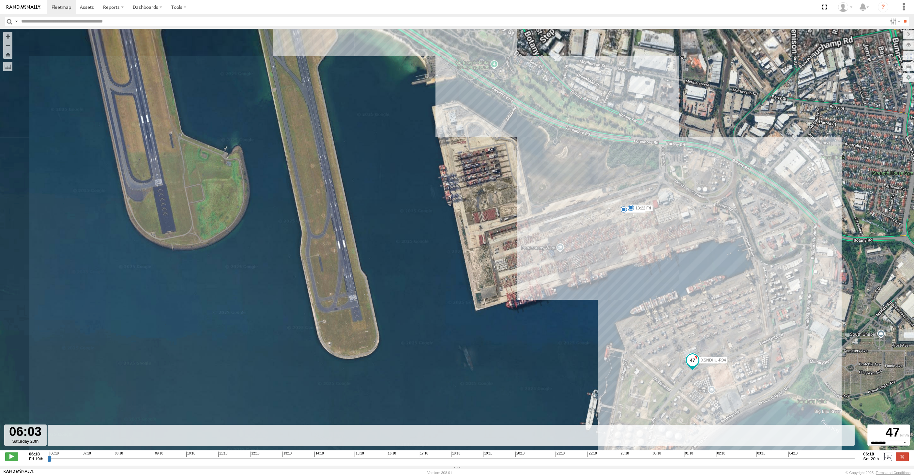
drag, startPoint x: 772, startPoint y: 378, endPoint x: 747, endPoint y: 354, distance: 35.3
click at [756, 359] on div "XSNDHU-R04 06:26 Fri 06:29 Fri 07:16 Fri 07:22 Fri 08:40 Fri 13:22 Fri 15:56 Fr…" at bounding box center [457, 243] width 914 height 428
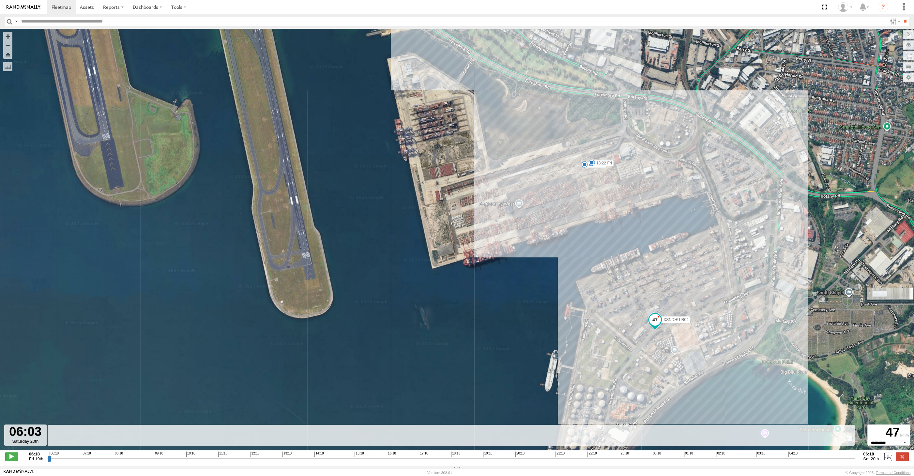
click at [838, 457] on input "range" at bounding box center [451, 458] width 807 height 6
click at [844, 459] on input "range" at bounding box center [451, 458] width 807 height 6
click at [843, 460] on input "range" at bounding box center [451, 458] width 807 height 6
click at [845, 459] on input "range" at bounding box center [451, 458] width 807 height 6
click at [846, 459] on input "range" at bounding box center [451, 458] width 807 height 6
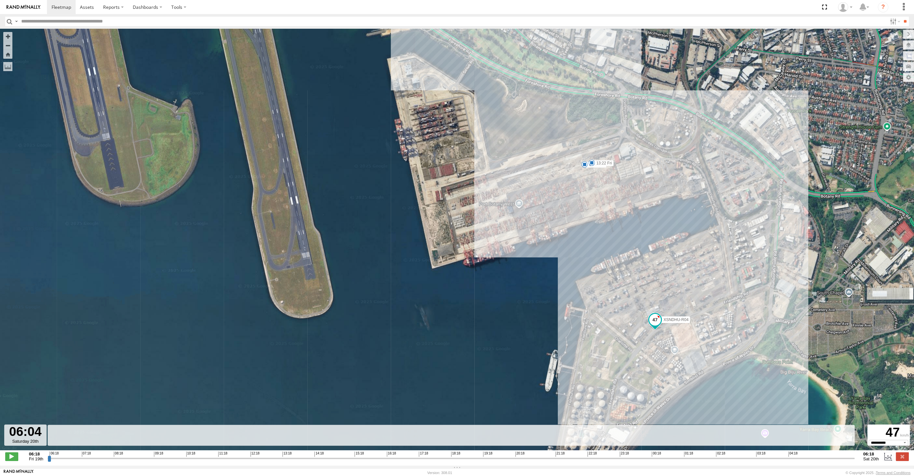
click at [847, 459] on input "range" at bounding box center [451, 458] width 807 height 6
click at [850, 458] on input "range" at bounding box center [451, 458] width 807 height 6
drag, startPoint x: 851, startPoint y: 457, endPoint x: 869, endPoint y: 459, distance: 18.5
click at [855, 459] on input "range" at bounding box center [451, 458] width 807 height 6
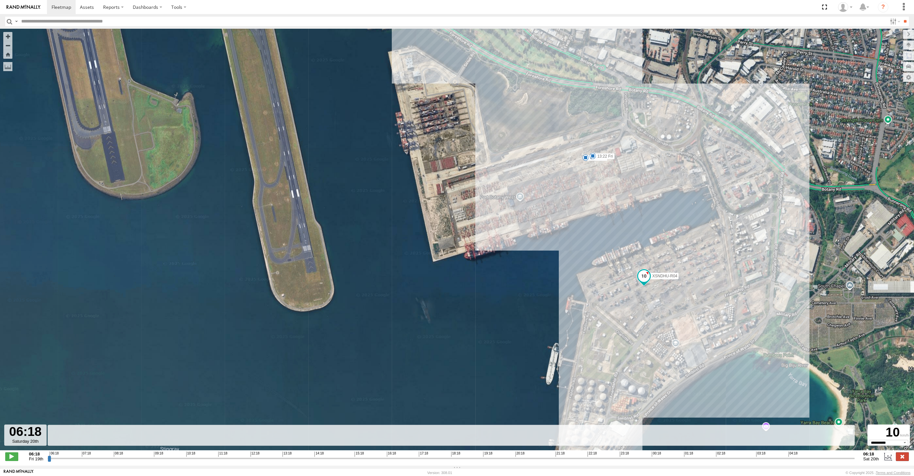
click at [900, 454] on label at bounding box center [902, 456] width 13 height 8
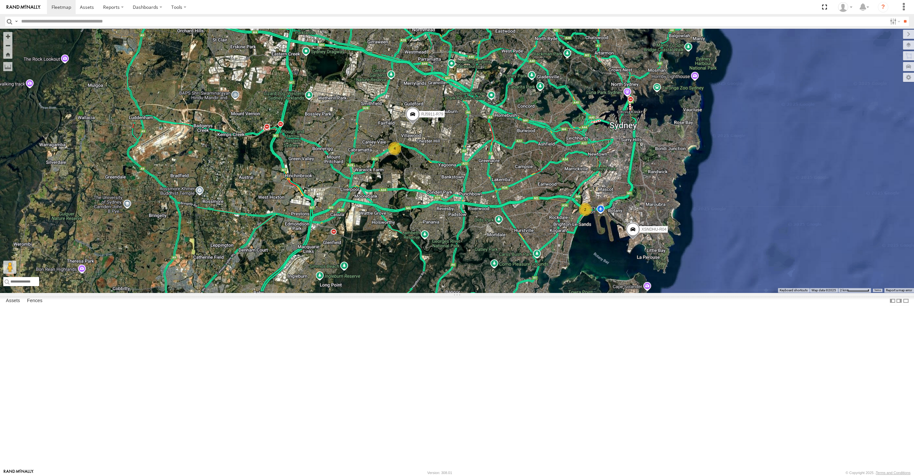
click at [543, 293] on div "XSNDHU-R04 2 4 RJ5911-R79" at bounding box center [457, 161] width 914 height 264
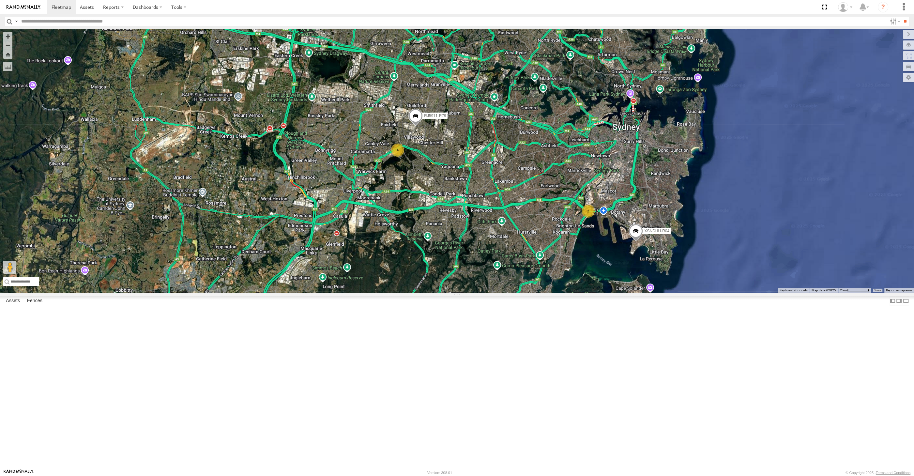
drag, startPoint x: 510, startPoint y: 313, endPoint x: 515, endPoint y: 319, distance: 8.5
click at [515, 293] on div "XSNDHU-R04 2 4 RJ5911-R79" at bounding box center [457, 161] width 914 height 264
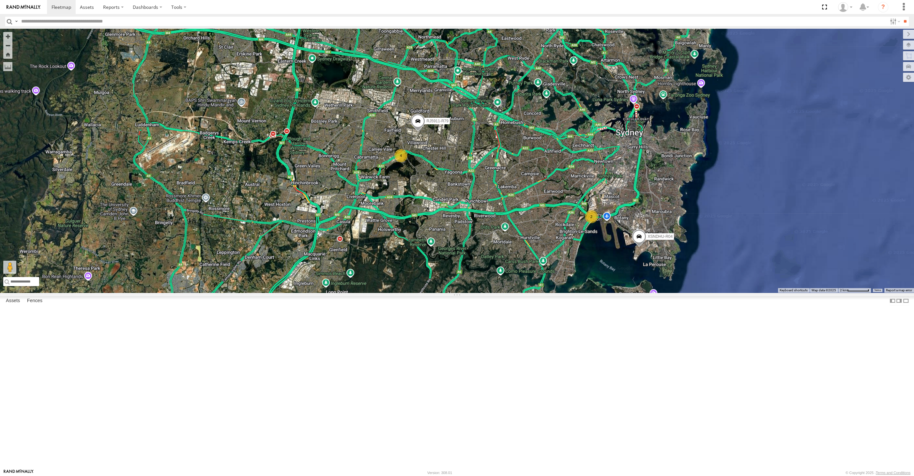
drag, startPoint x: 527, startPoint y: 346, endPoint x: 516, endPoint y: 343, distance: 11.1
click at [516, 293] on div "XSNDHU-R04 2 4 RJ5911-R79" at bounding box center [457, 161] width 914 height 264
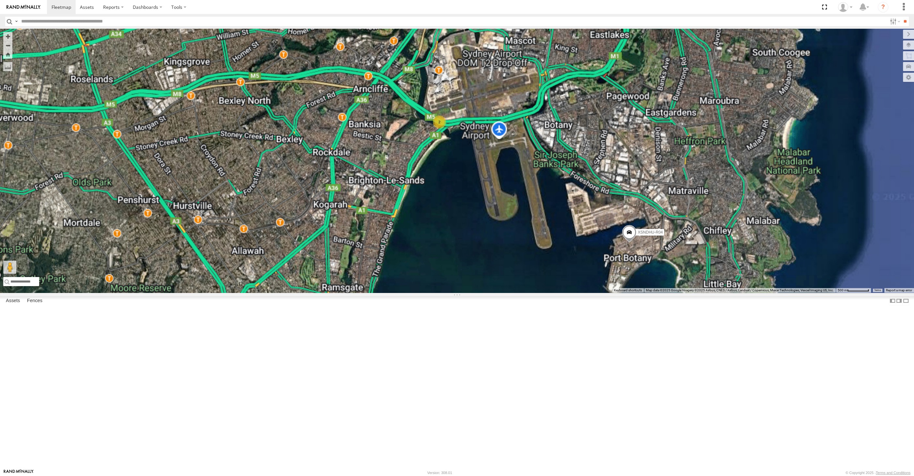
click at [628, 242] on span at bounding box center [629, 234] width 14 height 18
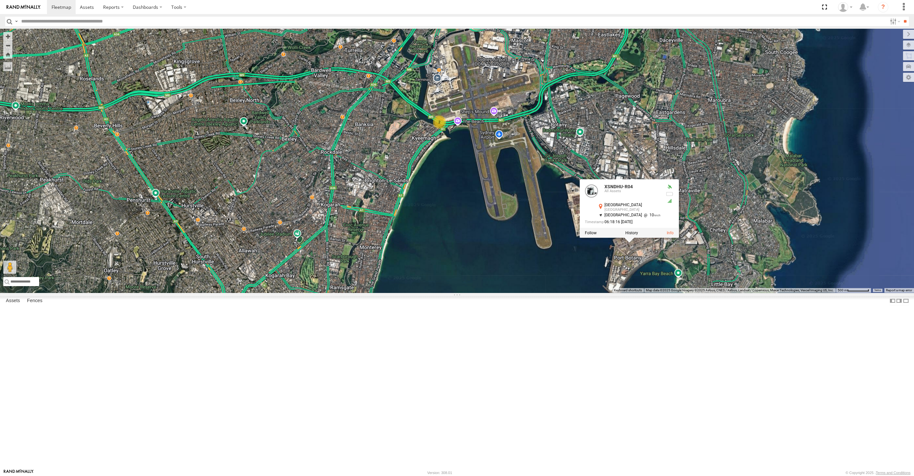
click at [649, 293] on div "XSNDHU-R04 RJ5911-R79 2 XSNDHU-R04 All Assets [GEOGRAPHIC_DATA] [GEOGRAPHIC_DAT…" at bounding box center [457, 161] width 914 height 264
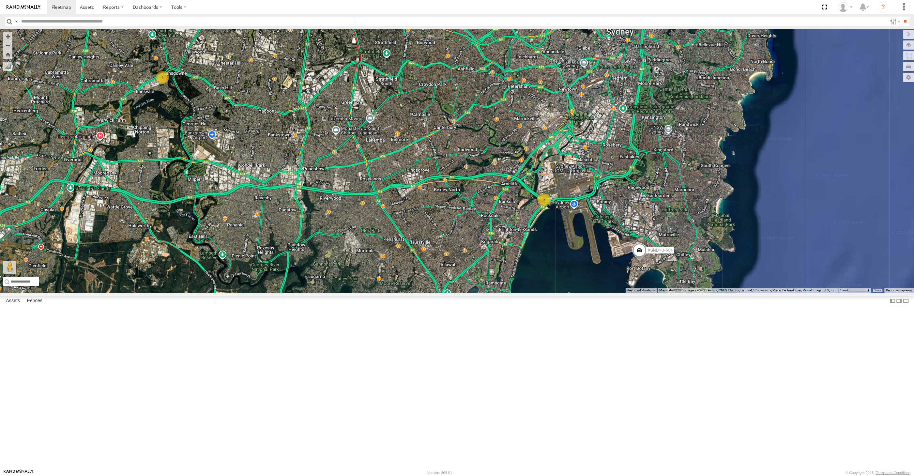
drag, startPoint x: 531, startPoint y: 376, endPoint x: 544, endPoint y: 378, distance: 12.8
click at [543, 293] on div "XSNDHU-R04 RJ5911-R79 2 4" at bounding box center [457, 161] width 914 height 264
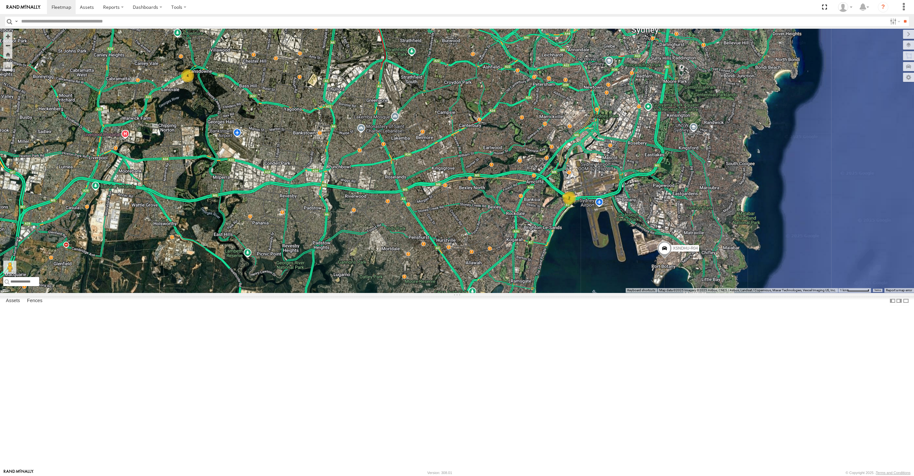
drag, startPoint x: 435, startPoint y: 327, endPoint x: 451, endPoint y: 315, distance: 20.0
click at [450, 293] on div "XSNDHU-R04 RJ5911-R79 2 4" at bounding box center [457, 161] width 914 height 264
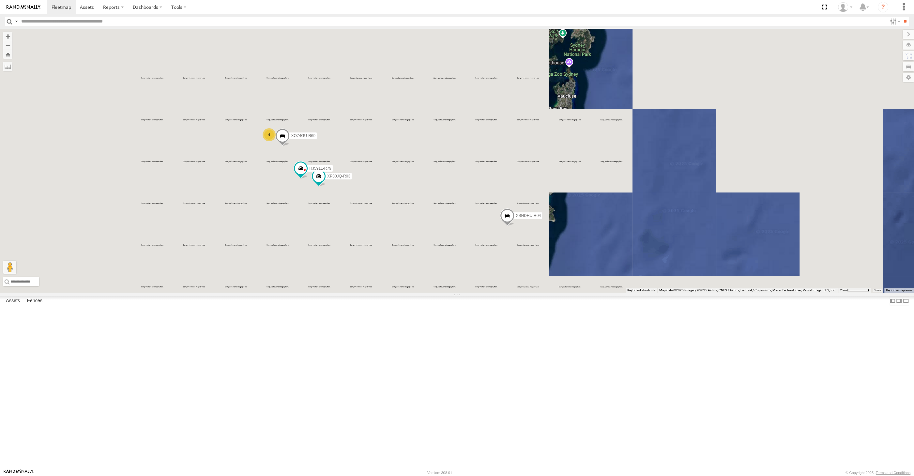
click at [338, 293] on div "XP30JQ-R03 XSNDHU-R04 RJ5911-R79 XO74GU-R69 4" at bounding box center [457, 161] width 914 height 264
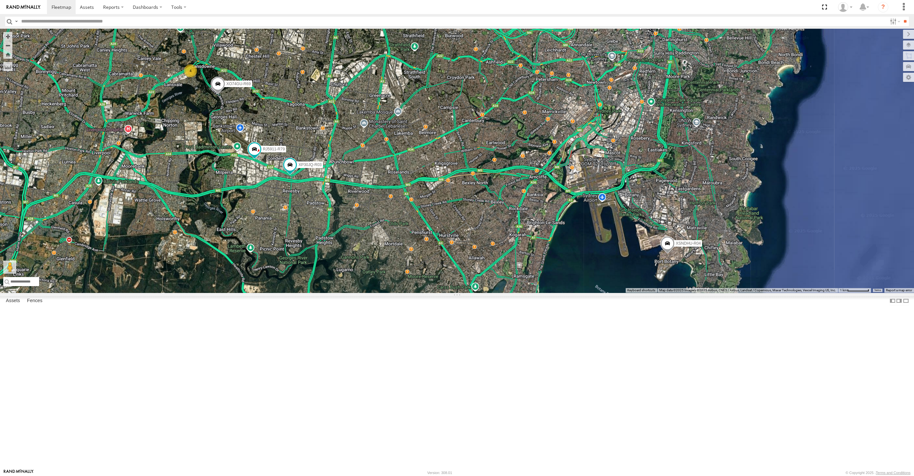
click at [620, 293] on div "XP30JQ-R03 XSNDHU-R04 RJ5911-R79 XO74GU-R69 4" at bounding box center [457, 161] width 914 height 264
click at [665, 254] on span at bounding box center [667, 245] width 14 height 18
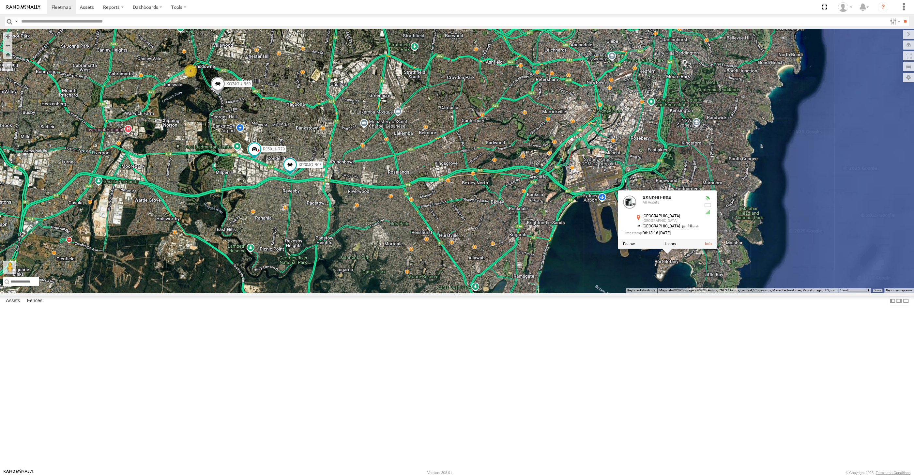
click at [628, 293] on div "XP30JQ-R03 XSNDHU-R04 RJ5911-R79 XO74GU-R69 4 XSNDHU-R04 All Assets [GEOGRAPHIC…" at bounding box center [457, 161] width 914 height 264
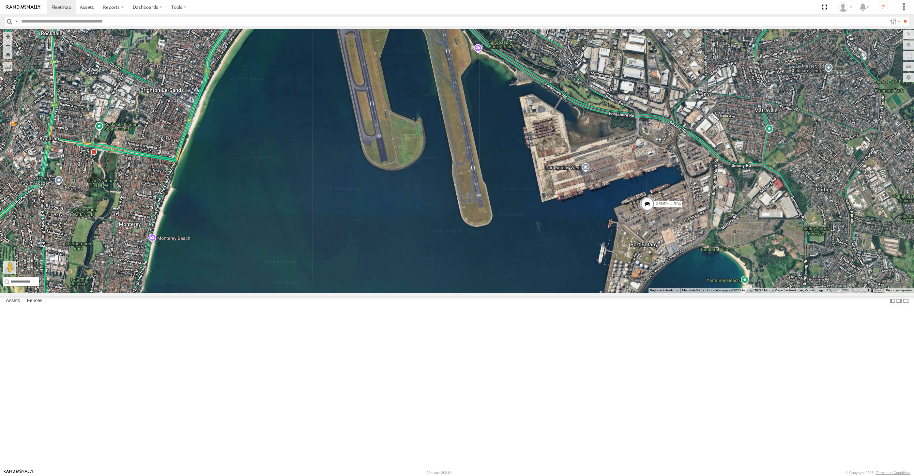
click at [649, 214] on span at bounding box center [647, 206] width 14 height 18
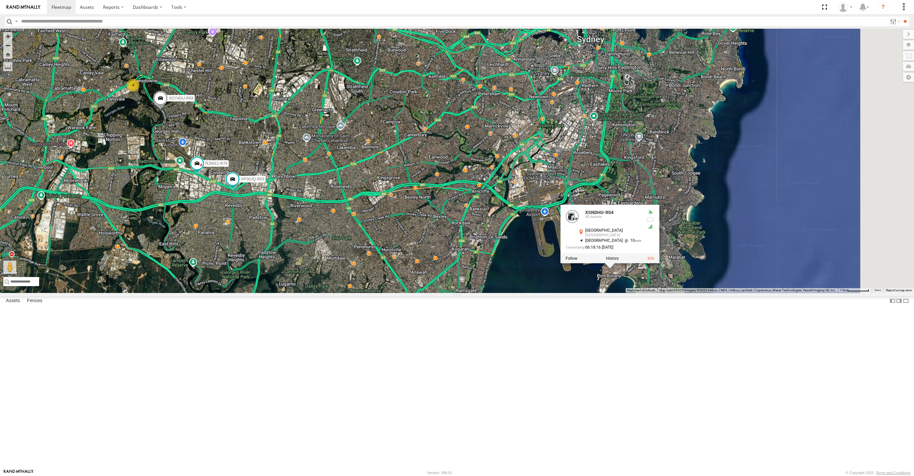
drag, startPoint x: 483, startPoint y: 369, endPoint x: 525, endPoint y: 366, distance: 41.9
click at [525, 293] on div "XP30JQ-R03 XSNDHU-R04 RJ5911-R79 XO74GU-R69 XSNDHU-R04 All Assets [GEOGRAPHIC_D…" at bounding box center [457, 161] width 914 height 264
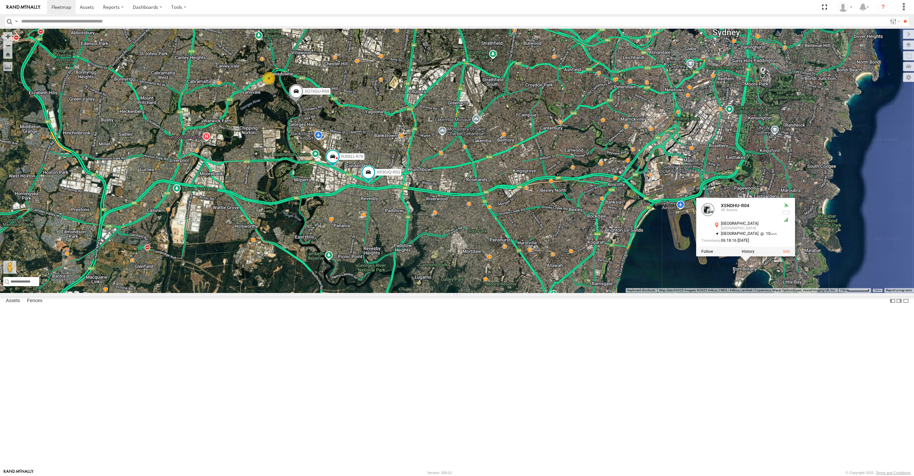
drag, startPoint x: 453, startPoint y: 351, endPoint x: 463, endPoint y: 361, distance: 13.6
click at [463, 293] on div "XP30JQ-R03 XSNDHU-R04 RJ5911-R79 XO74GU-R69 XSNDHU-R04 All Assets [GEOGRAPHIC_D…" at bounding box center [457, 161] width 914 height 264
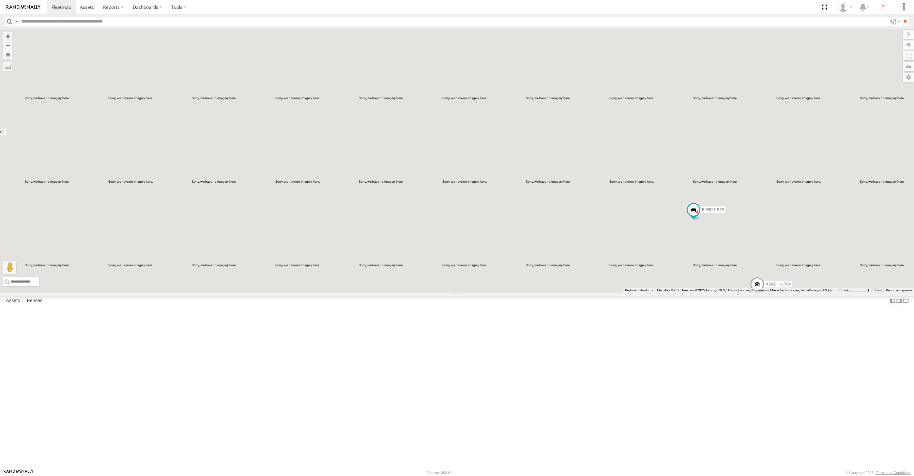
click at [769, 293] on div "XSNDHU-R04 RJ5911-R79 XO74GU-R69" at bounding box center [457, 161] width 914 height 264
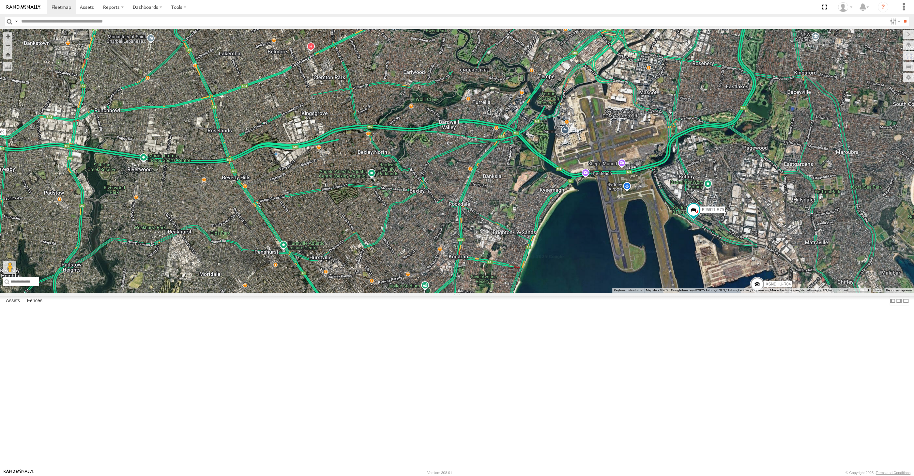
click at [755, 294] on span at bounding box center [757, 286] width 14 height 18
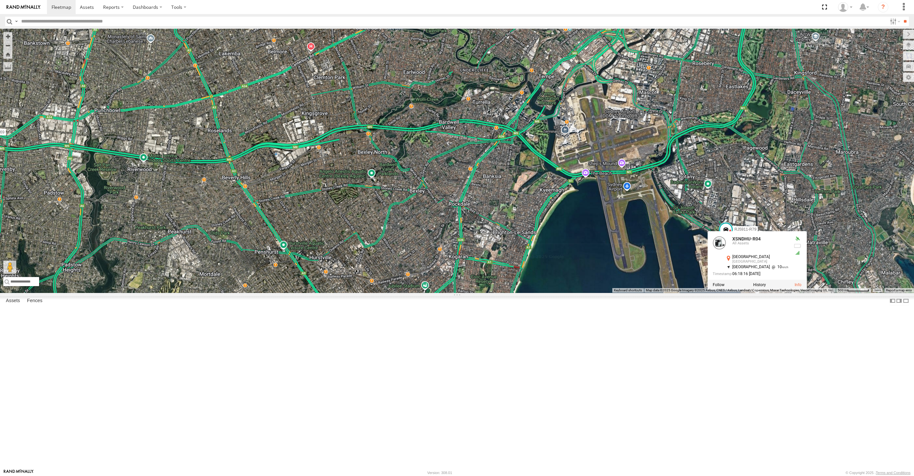
click at [759, 287] on label at bounding box center [759, 284] width 13 height 5
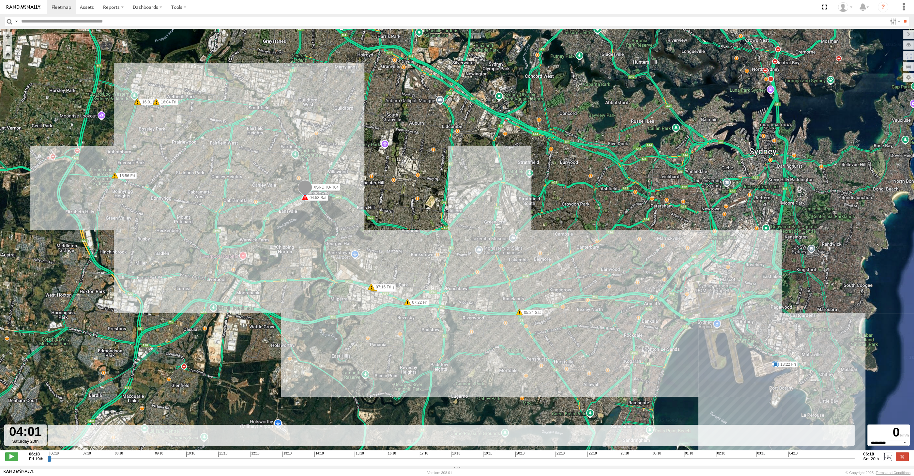
click at [777, 461] on input "range" at bounding box center [451, 458] width 807 height 6
click at [702, 458] on input "range" at bounding box center [451, 458] width 807 height 6
click at [667, 461] on input "range" at bounding box center [451, 458] width 807 height 6
drag, startPoint x: 674, startPoint y: 458, endPoint x: 686, endPoint y: 460, distance: 12.3
click at [675, 458] on input "range" at bounding box center [451, 458] width 807 height 6
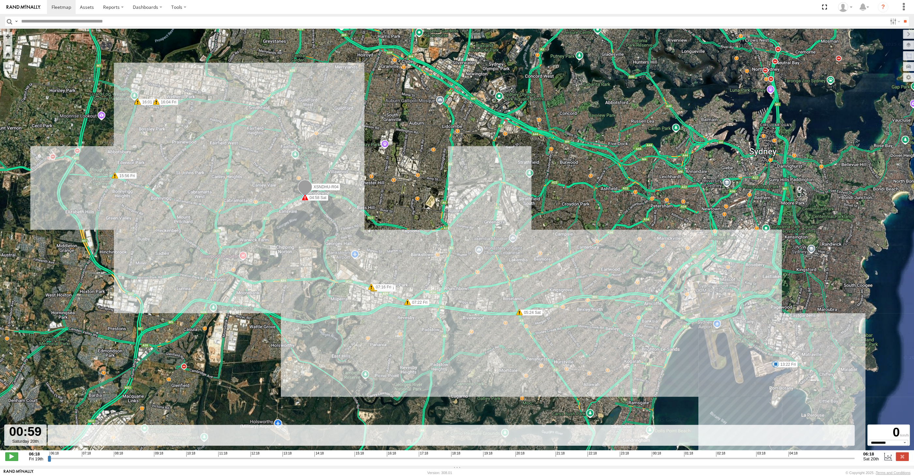
click at [691, 461] on input "range" at bounding box center [451, 458] width 807 height 6
drag, startPoint x: 707, startPoint y: 461, endPoint x: 724, endPoint y: 461, distance: 17.6
click at [707, 461] on input "range" at bounding box center [451, 458] width 807 height 6
click at [727, 456] on input "range" at bounding box center [451, 458] width 807 height 6
click at [739, 456] on input "range" at bounding box center [451, 458] width 807 height 6
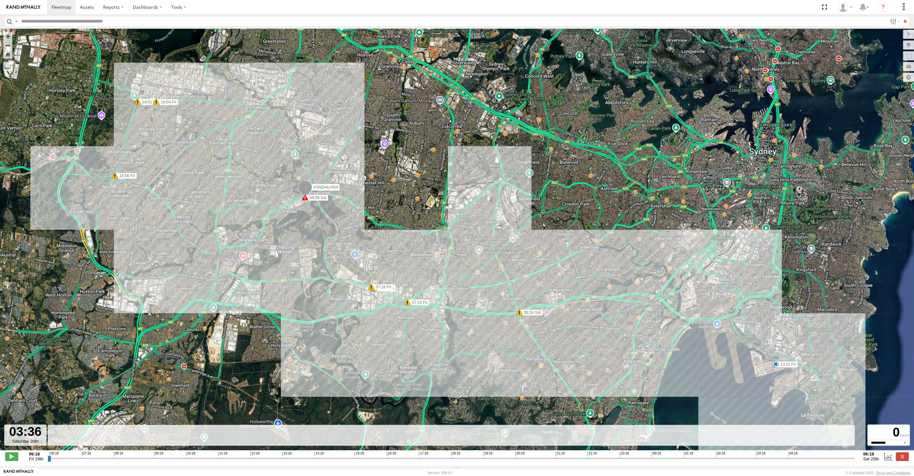
click at [763, 458] on input "range" at bounding box center [451, 458] width 807 height 6
click at [782, 459] on input "range" at bounding box center [451, 458] width 807 height 6
click at [800, 459] on input "range" at bounding box center [451, 458] width 807 height 6
click at [816, 459] on input "range" at bounding box center [451, 458] width 807 height 6
click at [831, 459] on input "range" at bounding box center [451, 458] width 807 height 6
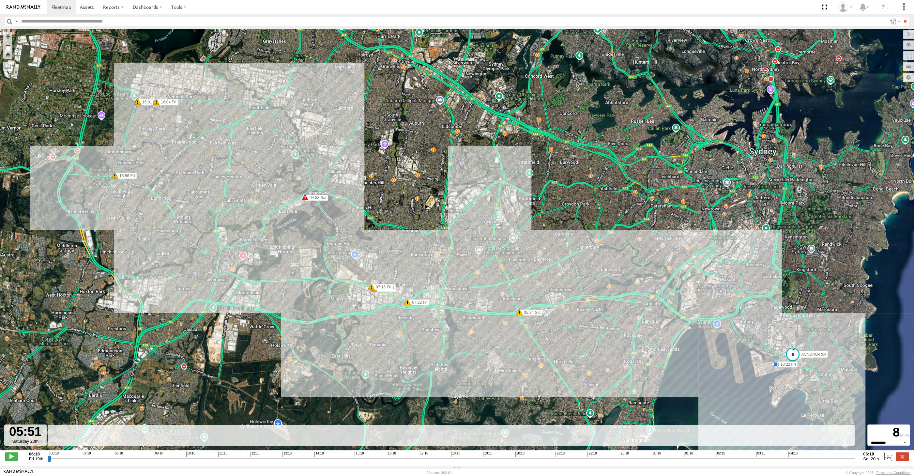
click at [838, 458] on input "range" at bounding box center [451, 458] width 807 height 6
click at [846, 458] on input "range" at bounding box center [451, 458] width 807 height 6
click at [762, 457] on input "range" at bounding box center [451, 458] width 807 height 6
click at [756, 460] on input "range" at bounding box center [451, 458] width 807 height 6
click at [764, 459] on input "range" at bounding box center [451, 458] width 807 height 6
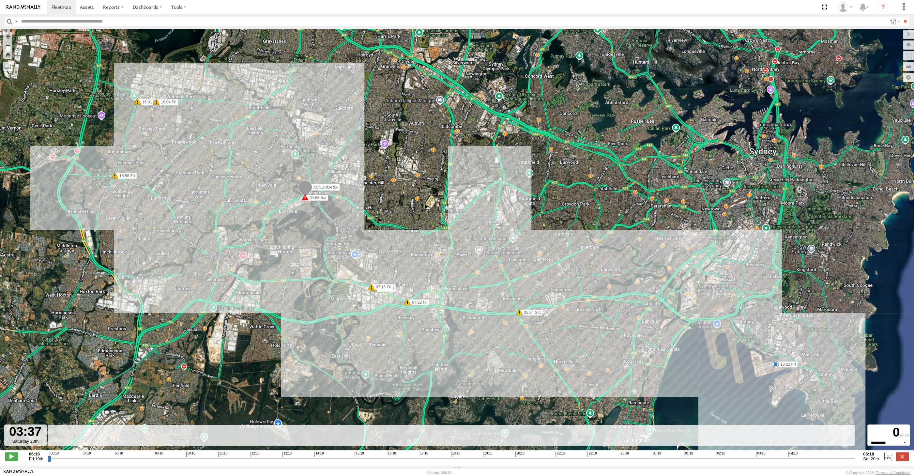
click at [769, 457] on input "range" at bounding box center [451, 458] width 807 height 6
click at [780, 460] on input "range" at bounding box center [451, 458] width 807 height 6
click at [787, 458] on input "range" at bounding box center [451, 458] width 807 height 6
click at [794, 458] on input "range" at bounding box center [451, 458] width 807 height 6
click at [799, 457] on input "range" at bounding box center [451, 458] width 807 height 6
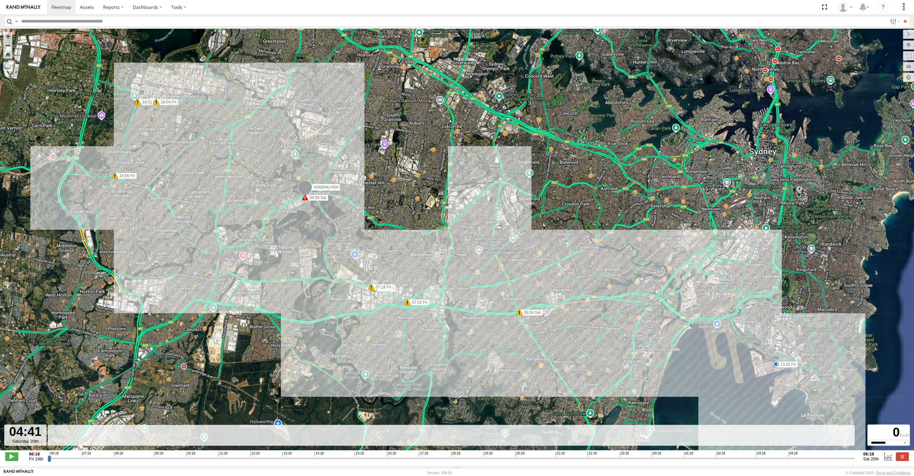
click at [803, 456] on input "range" at bounding box center [451, 458] width 807 height 6
click at [807, 457] on input "range" at bounding box center [451, 458] width 807 height 6
click at [810, 457] on input "range" at bounding box center [451, 458] width 807 height 6
click at [814, 457] on input "range" at bounding box center [451, 458] width 807 height 6
click at [818, 457] on input "range" at bounding box center [451, 458] width 807 height 6
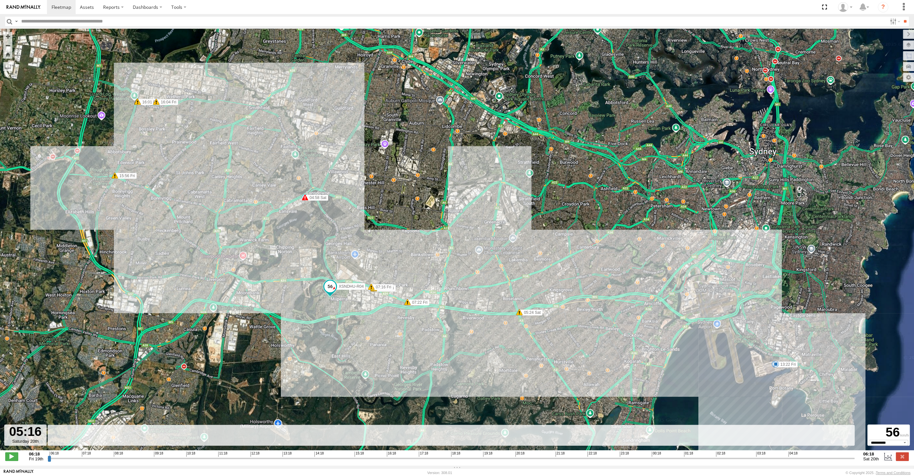
click at [826, 460] on input "range" at bounding box center [451, 458] width 807 height 6
click at [833, 460] on input "range" at bounding box center [451, 458] width 807 height 6
drag, startPoint x: 832, startPoint y: 458, endPoint x: 858, endPoint y: 455, distance: 26.6
type input "**********"
click at [855, 455] on input "range" at bounding box center [451, 458] width 807 height 6
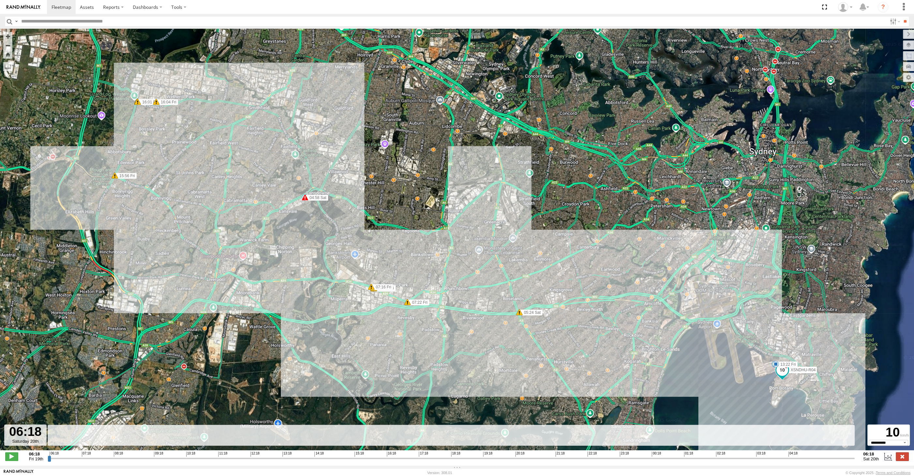
click at [896, 454] on label at bounding box center [902, 456] width 13 height 8
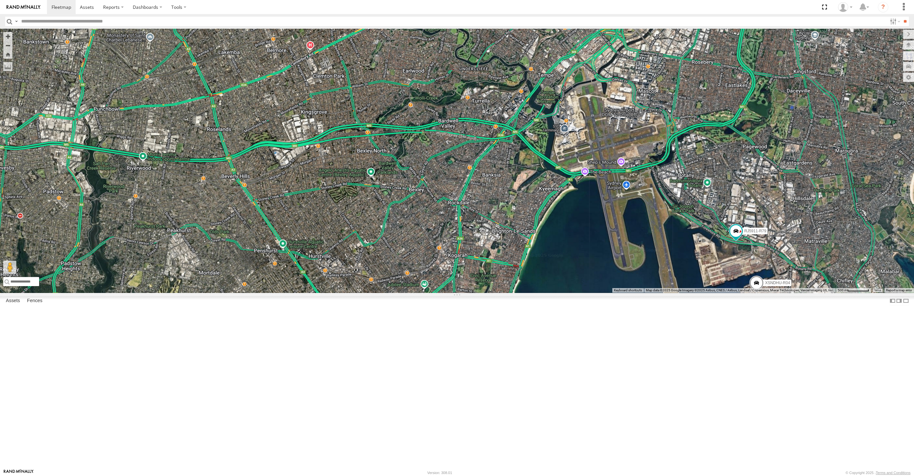
drag, startPoint x: 794, startPoint y: 403, endPoint x: 791, endPoint y: 400, distance: 4.4
click at [792, 293] on div "XSNDHU-R04 RJ5911-R79" at bounding box center [457, 161] width 914 height 264
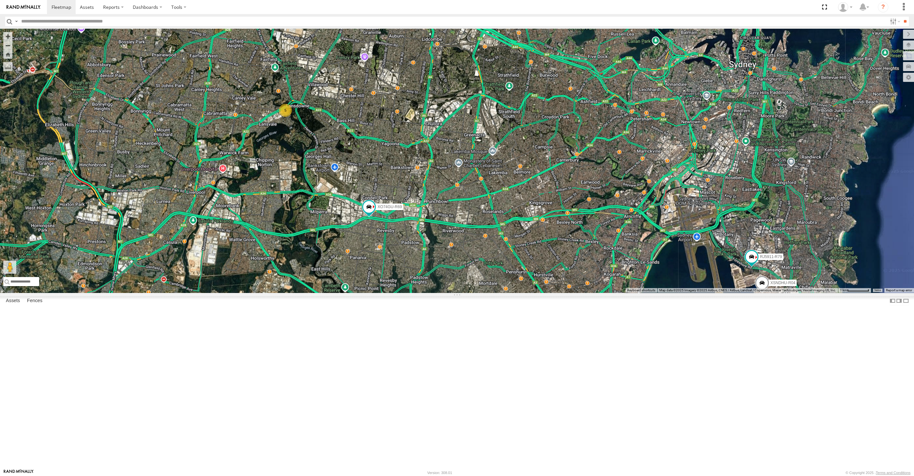
drag, startPoint x: 506, startPoint y: 309, endPoint x: 496, endPoint y: 304, distance: 11.5
click at [496, 293] on div "XSNDHU-R04 RJ5911-R79 XO74GU-R69 5" at bounding box center [457, 161] width 914 height 264
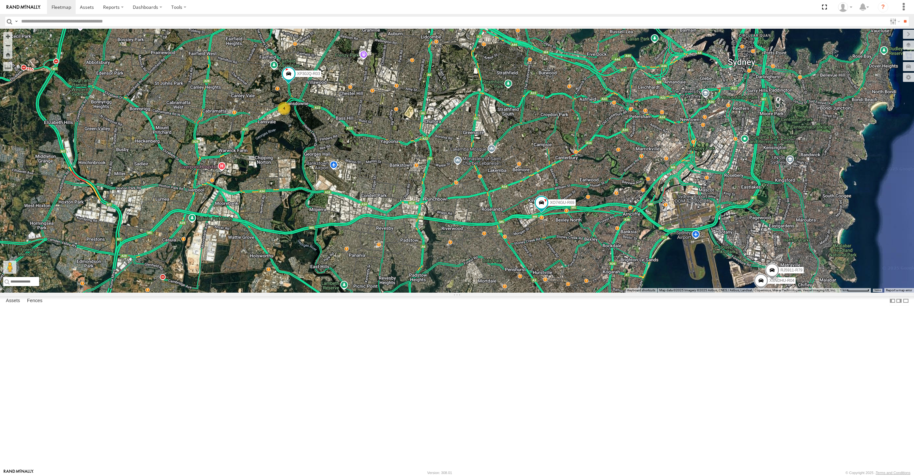
select select "**********"
